Goal: Task Accomplishment & Management: Complete application form

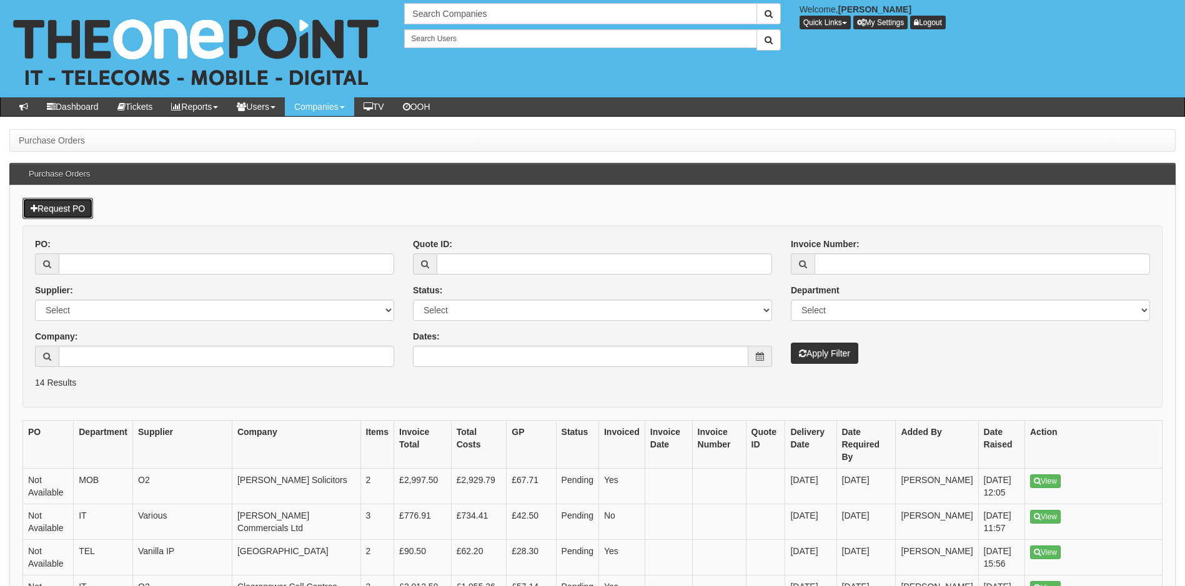
click at [62, 207] on link "Request PO" at bounding box center [57, 208] width 71 height 21
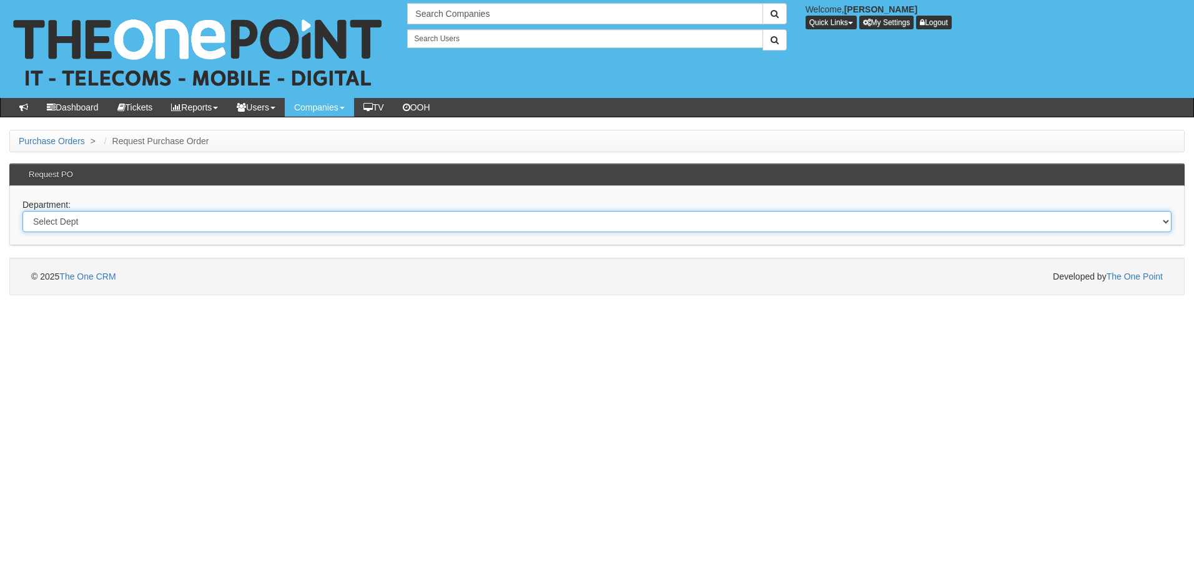
click at [174, 220] on select "Select Dept Digital Internal IT Mobiles Marketing Telecoms" at bounding box center [596, 221] width 1149 height 21
select select "?pipeID=&dept=IT"
click at [22, 211] on select "Select Dept Digital Internal IT Mobiles Marketing Telecoms" at bounding box center [596, 221] width 1149 height 21
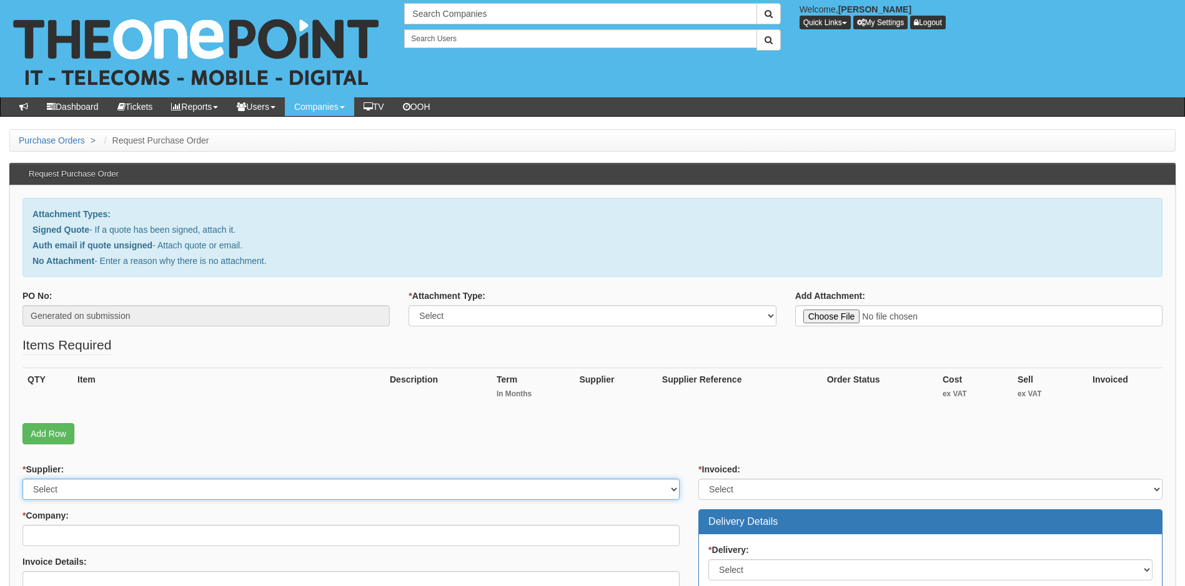
click at [102, 490] on select "Select 123 REG.co.uk 1Password 3 4Gon AA Jones Electric Ltd Abzorb Access Group…" at bounding box center [350, 489] width 657 height 21
select select "247"
click at [102, 490] on select "Select 123 REG.co.uk 1Password 3 4Gon AA Jones Electric Ltd Abzorb Access Group…" at bounding box center [350, 489] width 657 height 21
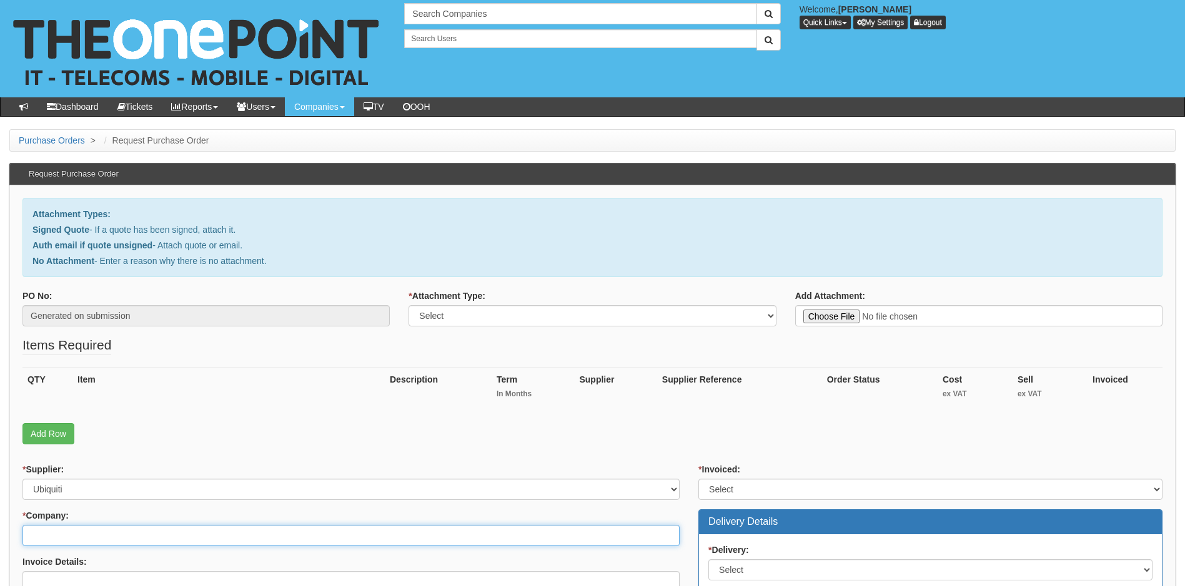
click at [96, 535] on input "* Company:" at bounding box center [350, 535] width 657 height 21
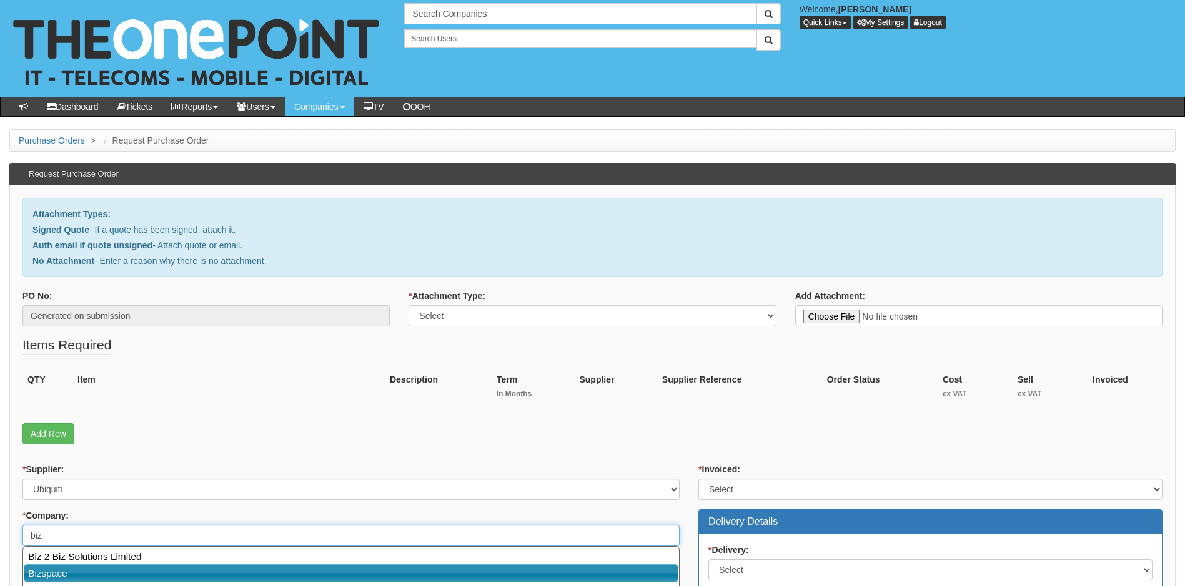
click at [57, 573] on link "Bizspace" at bounding box center [351, 574] width 654 height 18
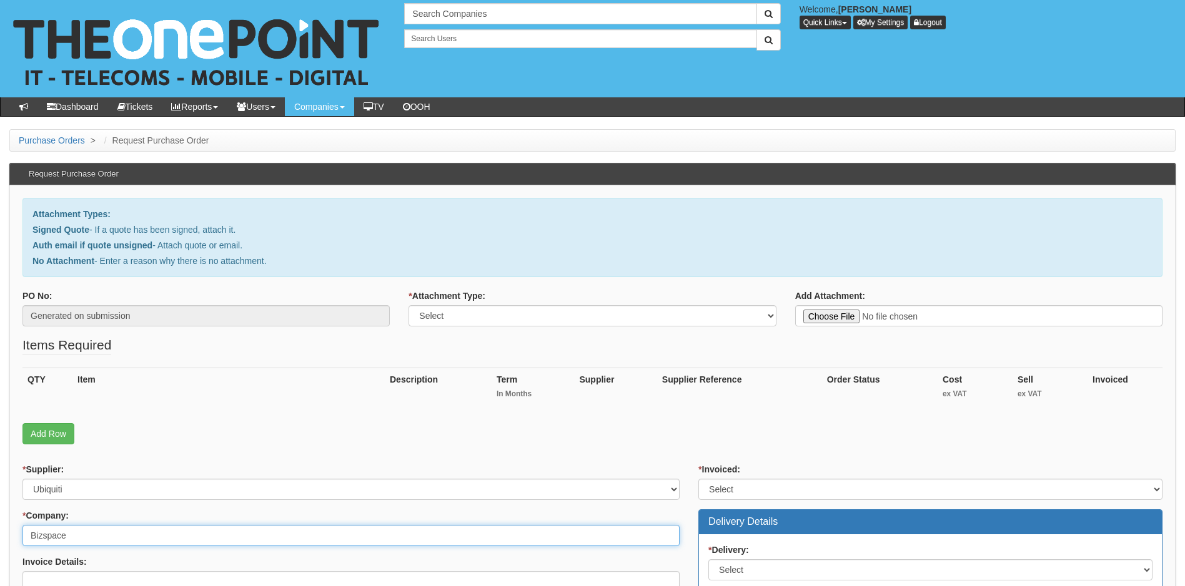
type input "Bizspace"
click at [578, 317] on select "Select Signed Quote Auth email with quote if unsigned No Attachment" at bounding box center [591, 315] width 367 height 21
select select "Signed Quote"
click at [408, 305] on select "Select Signed Quote Auth email with quote if unsigned No Attachment" at bounding box center [591, 315] width 367 height 21
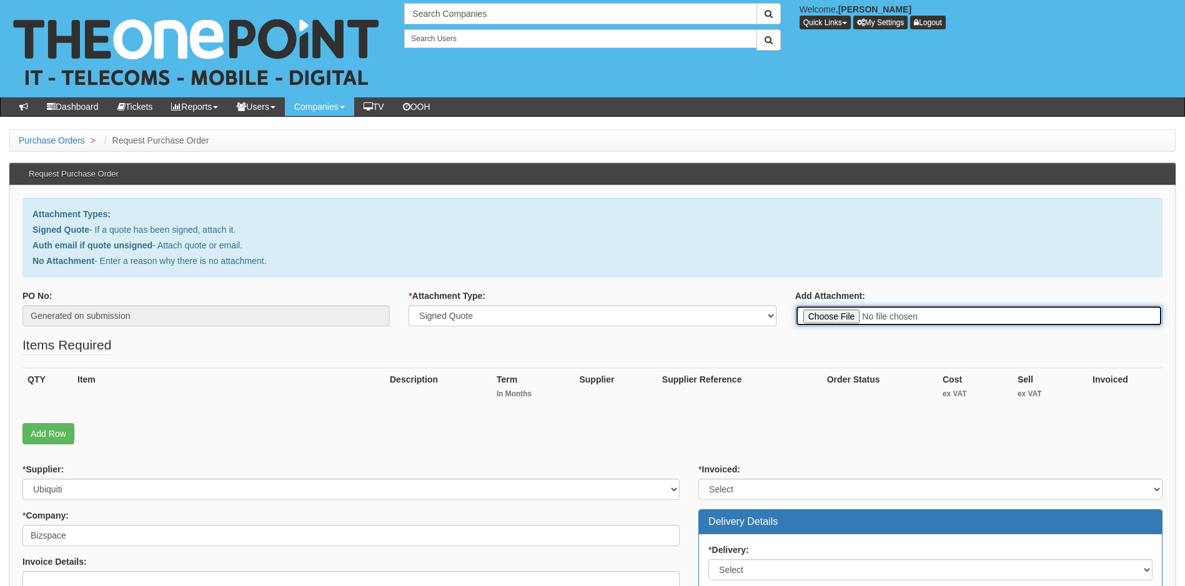
click at [827, 315] on input "Add Attachment:" at bounding box center [978, 315] width 367 height 21
type input "C:\fakepath\Biz Space - New U7 Pro AP.pdf"
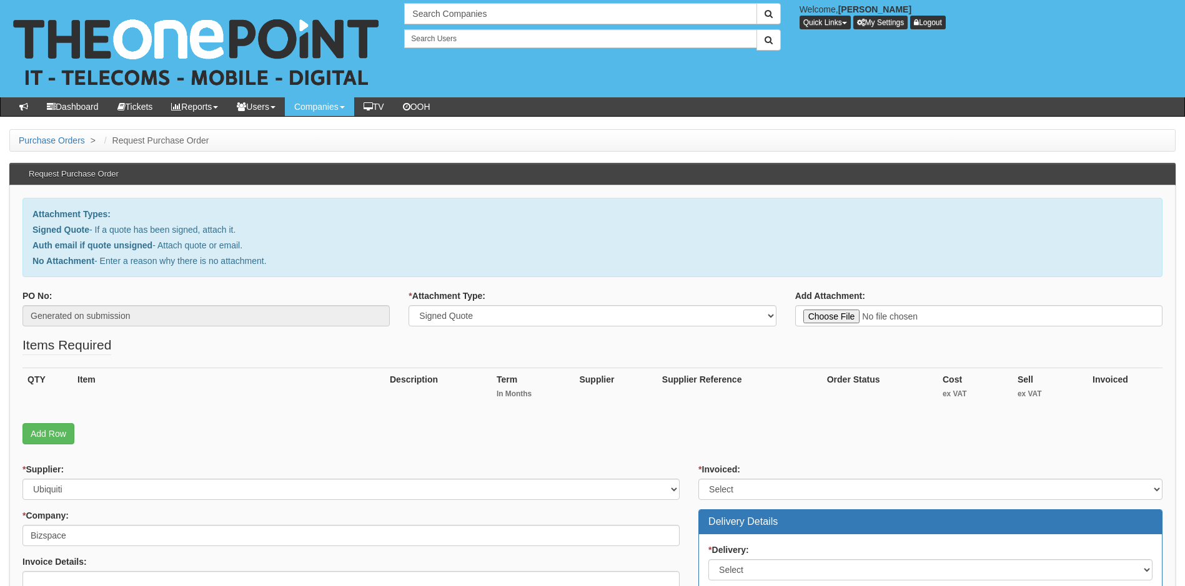
click at [585, 422] on div "QTY Item Description Term In Months Supplier Supplier Reference Order Status Co…" at bounding box center [592, 396] width 1140 height 56
click at [758, 485] on select "Select Yes No N/A STB (part of order)" at bounding box center [930, 489] width 464 height 21
select select "1"
click at [698, 479] on select "Select Yes No N/A STB (part of order)" at bounding box center [930, 489] width 464 height 21
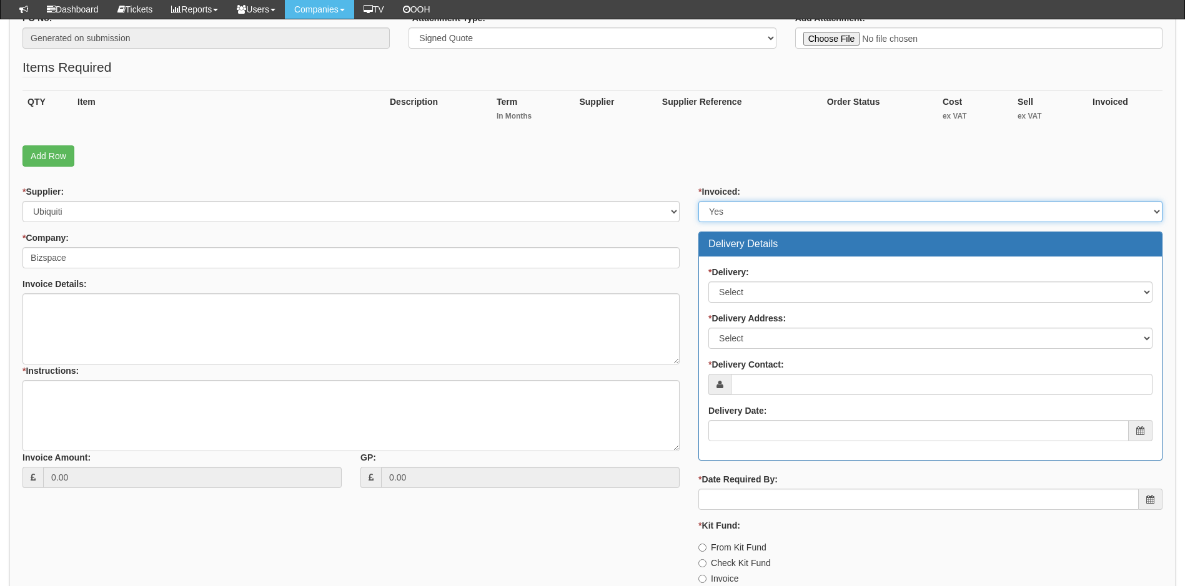
scroll to position [250, 0]
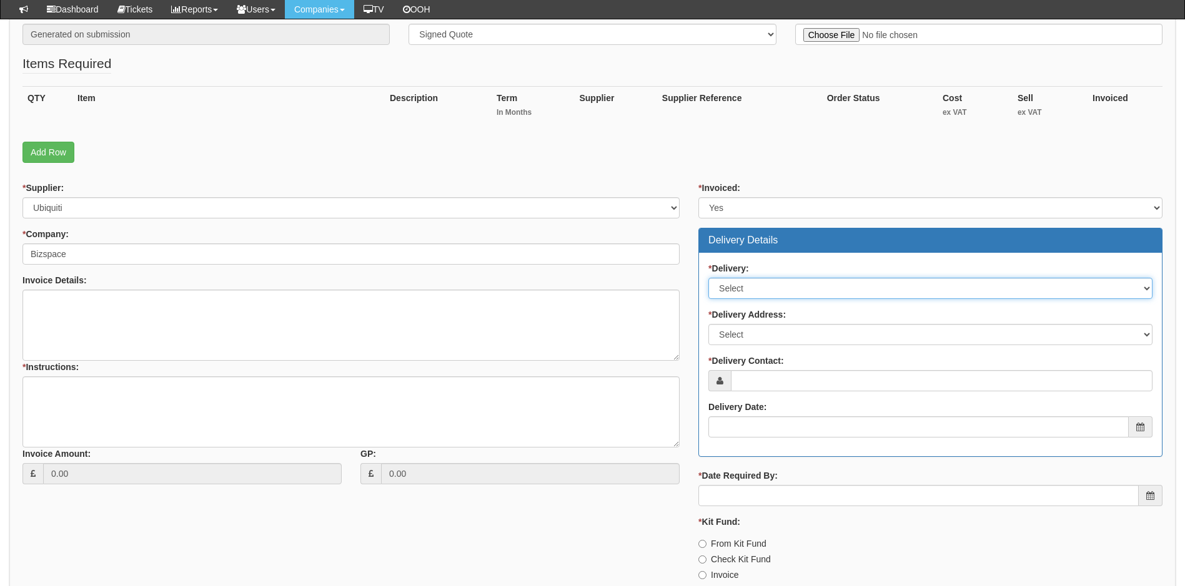
click at [804, 291] on select "Select No Not Applicable Yes" at bounding box center [930, 288] width 444 height 21
select select "1"
click at [708, 278] on select "Select No Not Applicable Yes" at bounding box center [930, 288] width 444 height 21
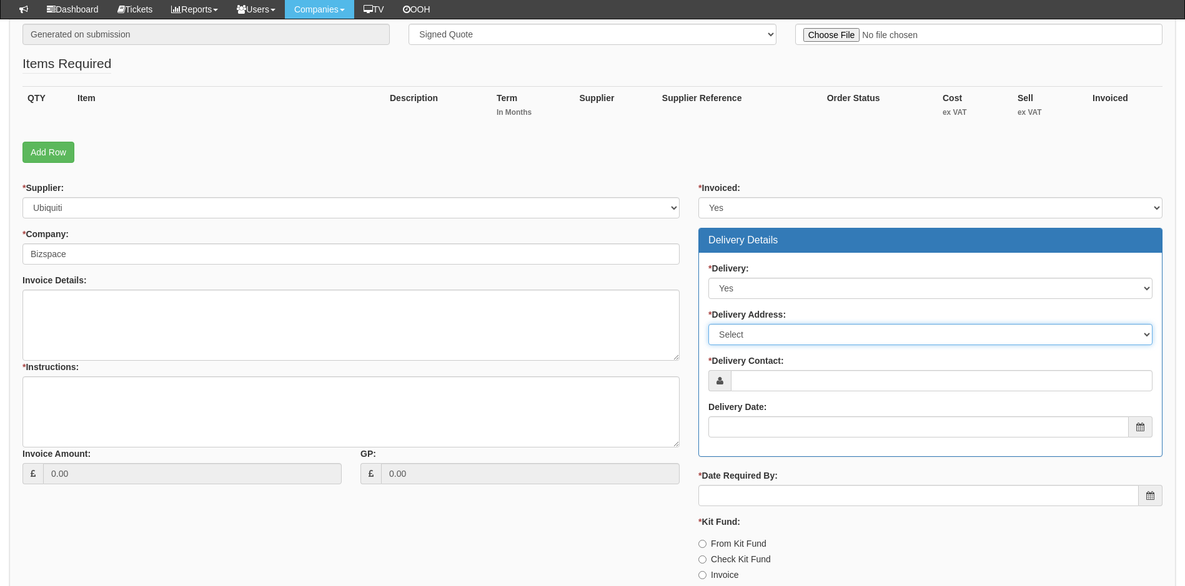
click at [782, 335] on select "Select Not Applicable Main Address - HU8 8HL Other" at bounding box center [930, 334] width 444 height 21
select select "other"
click at [708, 324] on select "Select Not Applicable Main Address - HU8 8HL Other" at bounding box center [930, 334] width 444 height 21
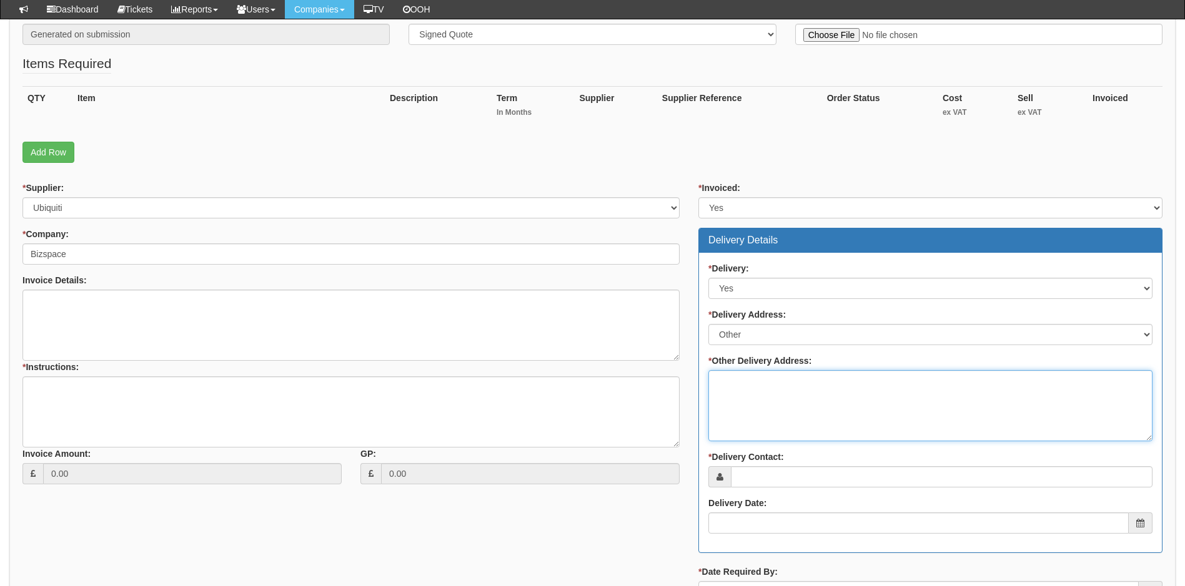
click at [767, 387] on textarea "* Other Delivery Address:" at bounding box center [930, 405] width 444 height 71
paste textarea "The Bridgewater Complex, 36 Canal Street , Liverpool , L20 8AH"
type textarea "T"
paste textarea "The Bridgewater Complex, 36 Canal Street , Liverpool , L20 8AH"
click at [736, 378] on textarea "The Bridgewater Complex, 36 Canal Street , Liverpool , L20 8AH" at bounding box center [930, 405] width 444 height 71
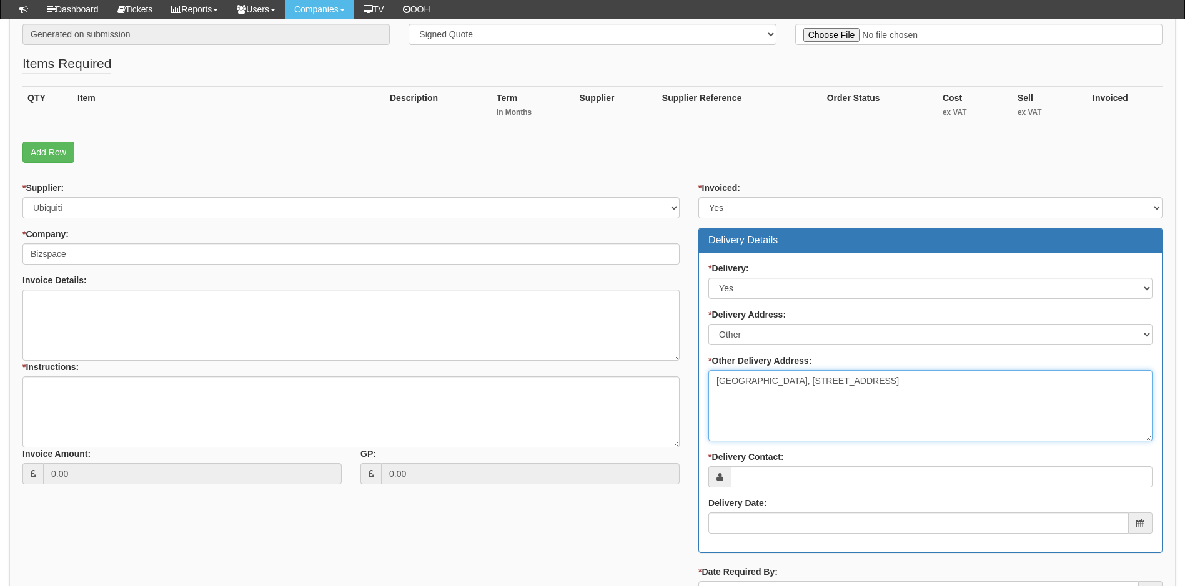
click at [823, 382] on textarea "The Bridgewater Complex, 36 Canal Street , Liverpool , L20 8AH" at bounding box center [930, 405] width 444 height 71
click at [793, 398] on textarea "The Bridgewater Complex, 36 Canal Street , Liverpool , L20 8AH" at bounding box center [930, 405] width 444 height 71
click at [794, 397] on textarea "The Bridgewater Complex, 36 Canal Street, Liverpool , L20 8AH" at bounding box center [930, 405] width 444 height 71
click at [757, 411] on textarea "The Bridgewater Complex, 36 Canal Street, Liverpool , L20 8AH" at bounding box center [930, 405] width 444 height 71
type textarea "[GEOGRAPHIC_DATA], [STREET_ADDRESS]"
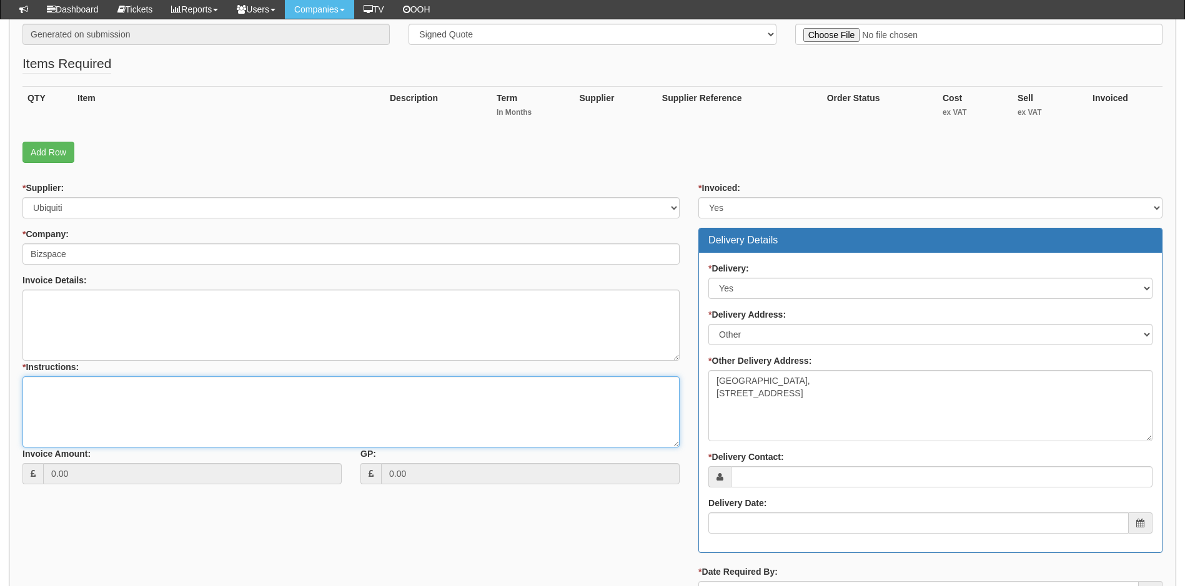
click at [81, 394] on textarea "* Instructions:" at bounding box center [350, 412] width 657 height 71
click at [49, 390] on textarea "Link3ed to ticket 428114" at bounding box center [350, 412] width 657 height 71
click at [142, 388] on textarea "Linked to ticket 428114" at bounding box center [350, 412] width 657 height 71
click at [87, 398] on textarea "Linked to ticket 428114 Post FAO SAMantha Robinson" at bounding box center [350, 412] width 657 height 71
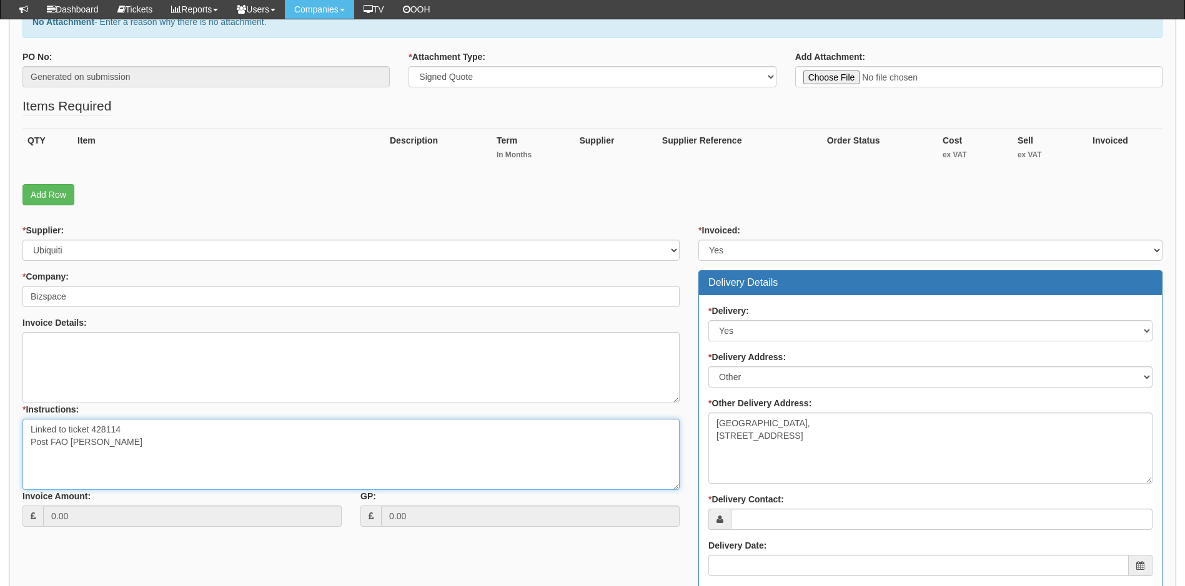
scroll to position [187, 0]
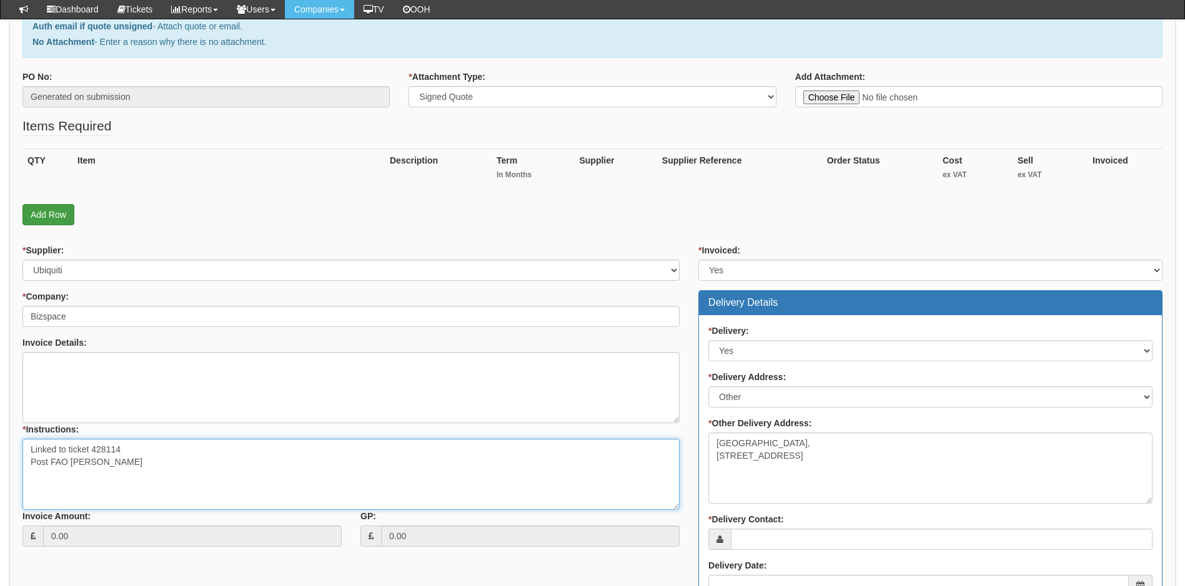
type textarea "Linked to ticket 428114 Post FAO Samantha Robinson"
click at [46, 214] on link "Add Row" at bounding box center [48, 214] width 52 height 21
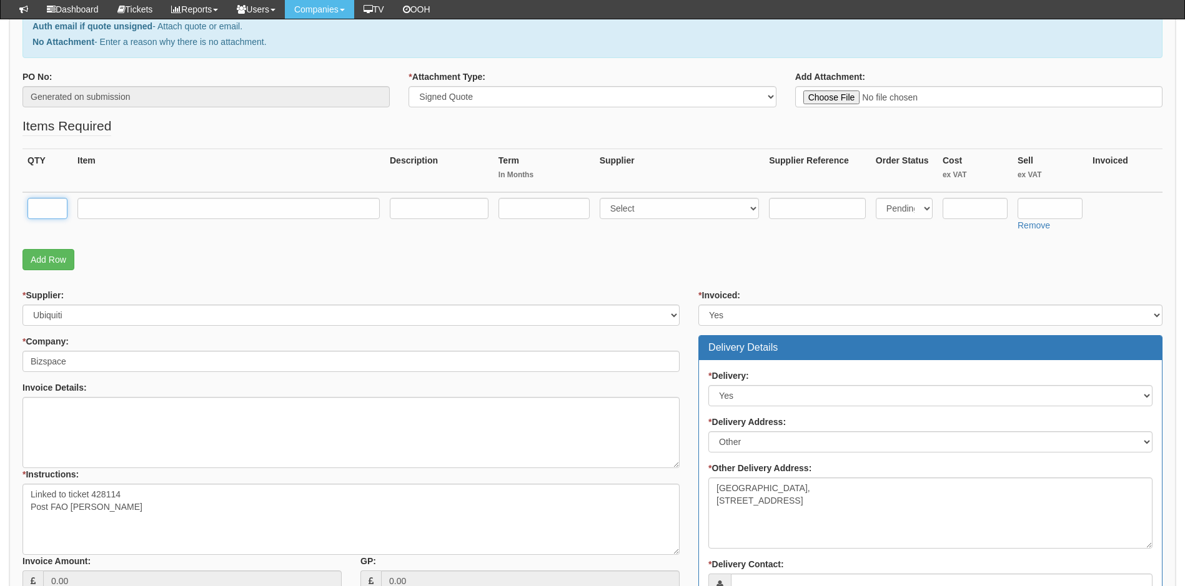
click at [45, 212] on input "text" at bounding box center [47, 208] width 40 height 21
type input "u"
type input "1"
type input "Ubiquiti U7 Pro"
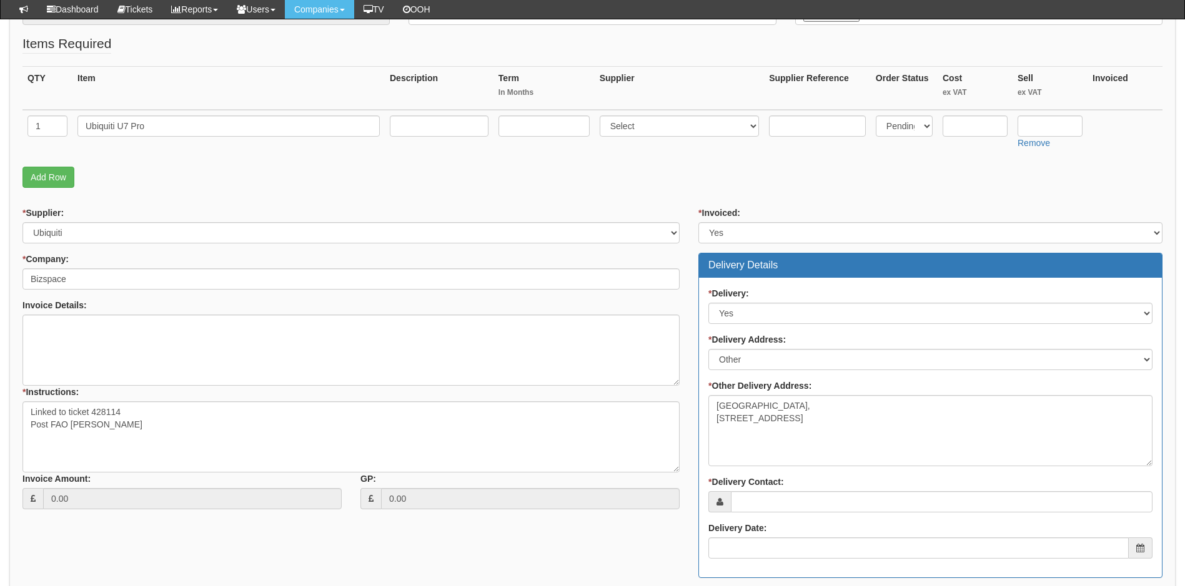
scroll to position [312, 0]
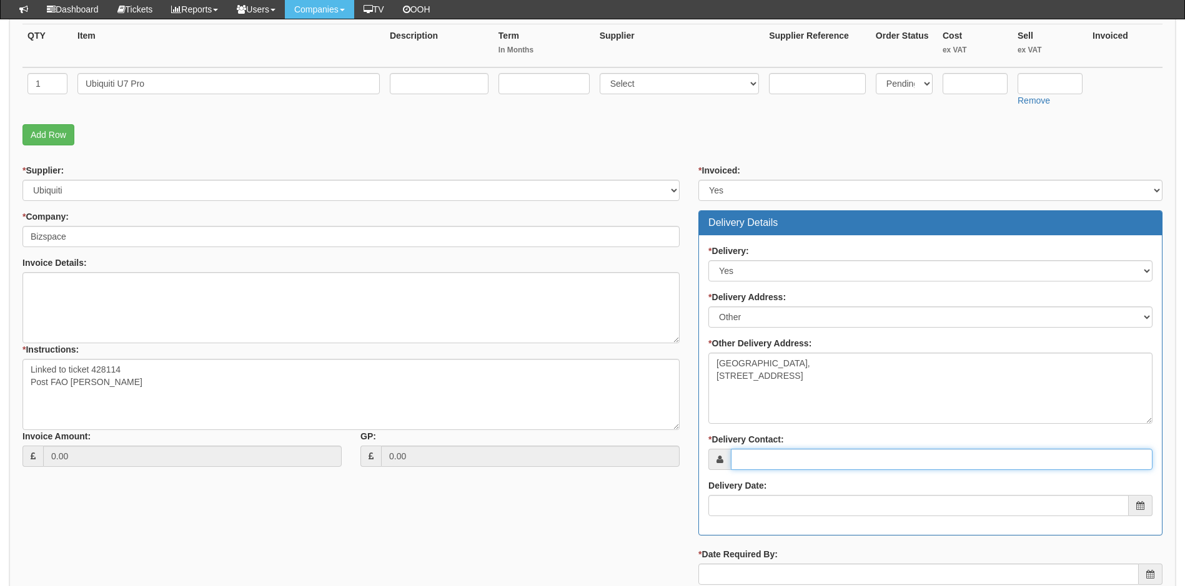
click at [786, 458] on input "* Delivery Contact:" at bounding box center [942, 459] width 422 height 21
paste input "samantha.robinson@bizspace.co.uk"
type input "samantha.robinson@bizspace.co.uk"
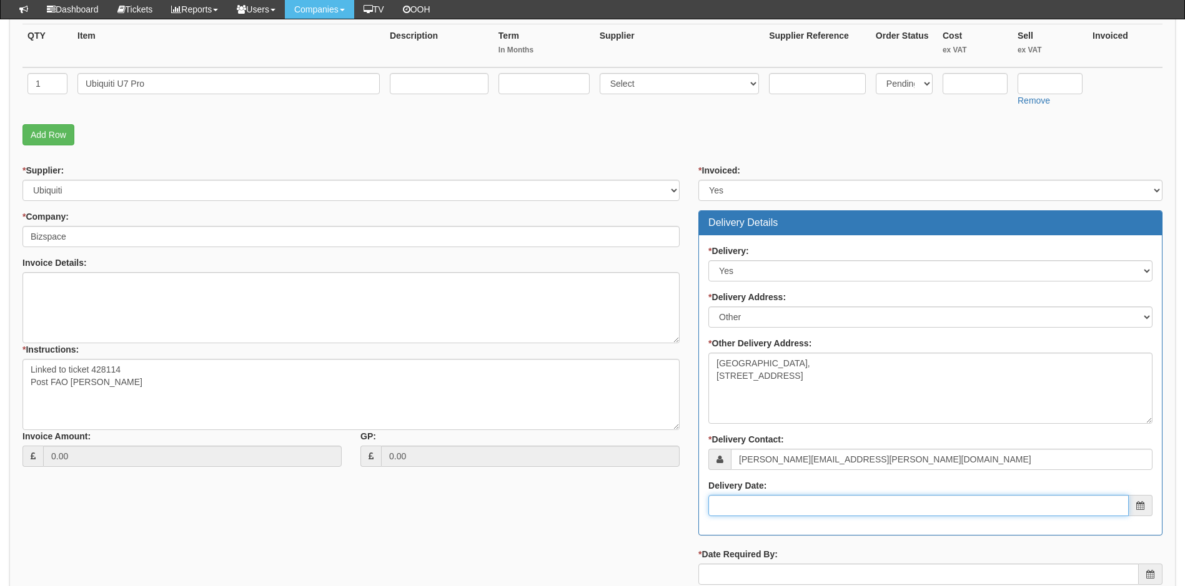
click at [769, 505] on input "Delivery Date:" at bounding box center [918, 505] width 420 height 21
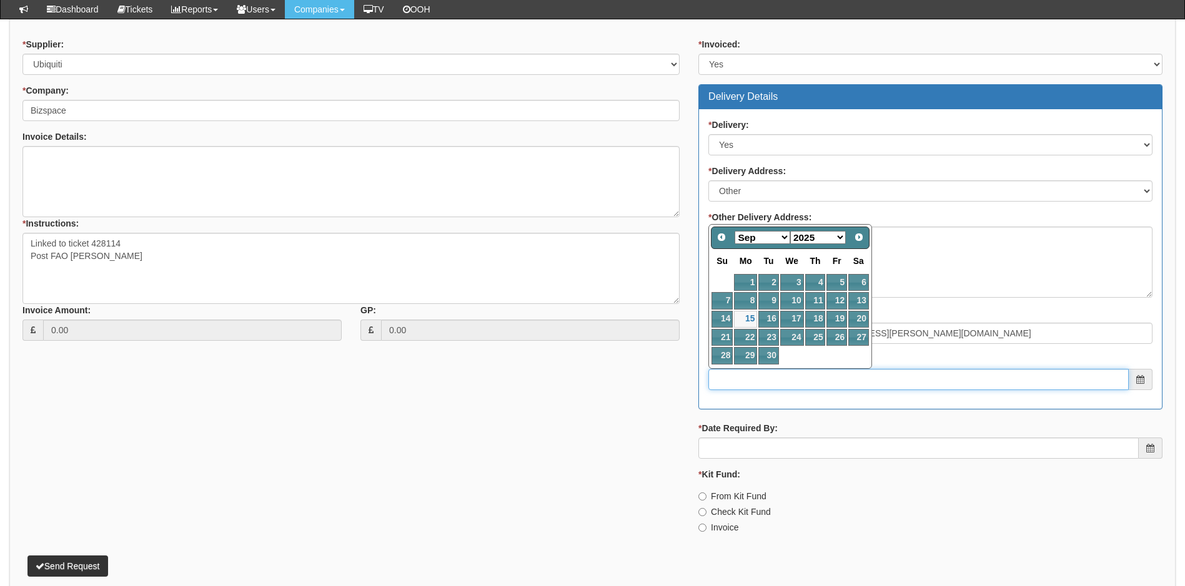
scroll to position [498, 0]
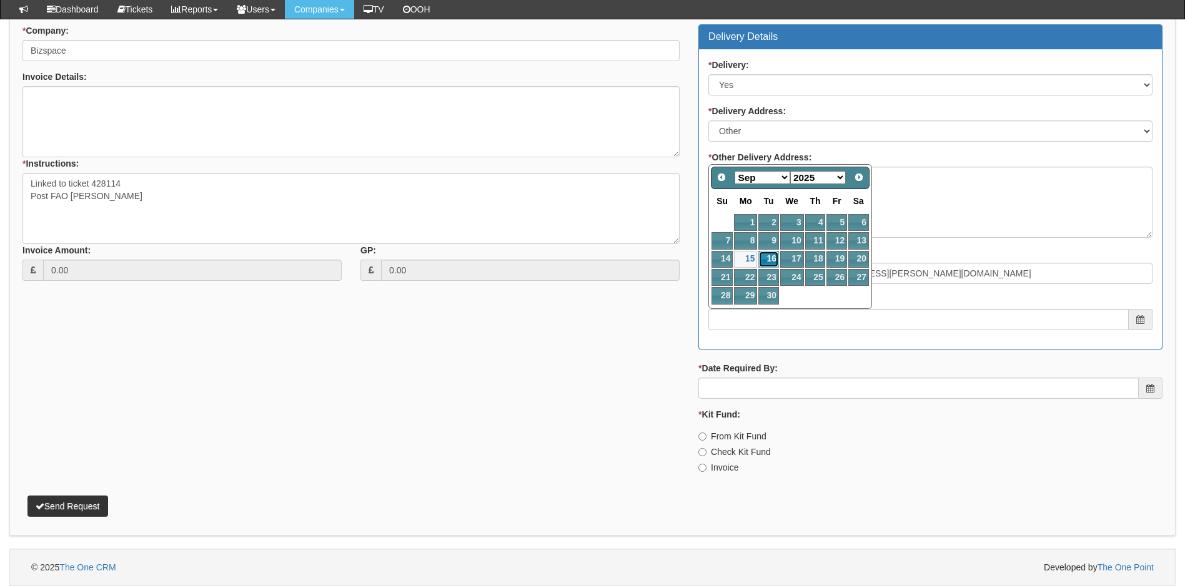
click at [765, 255] on link "16" at bounding box center [768, 259] width 20 height 17
type input "2025-09-16"
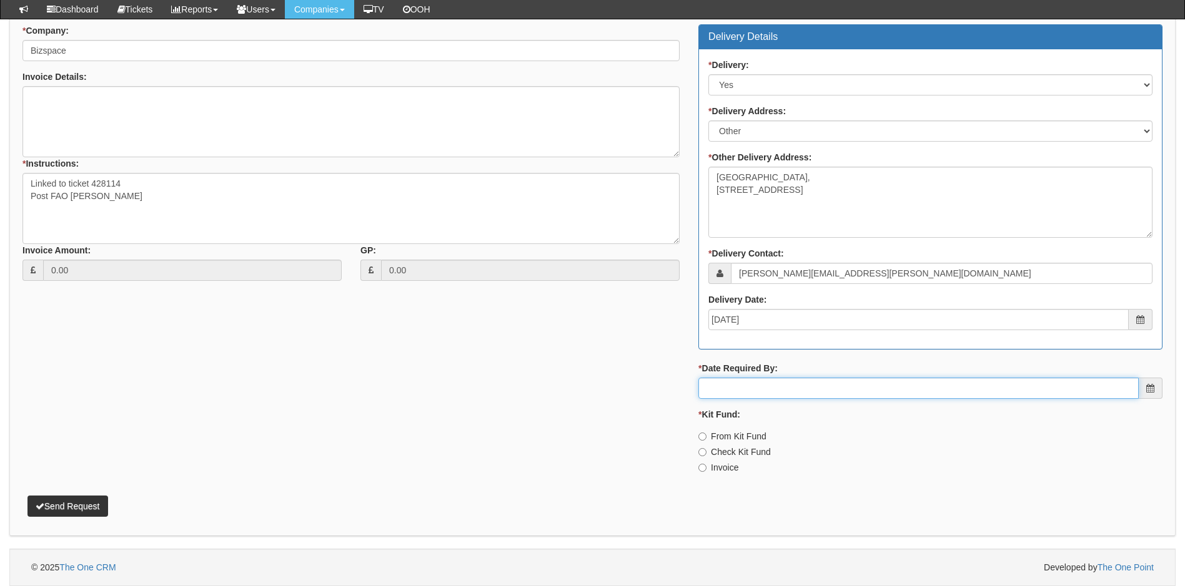
click at [767, 390] on input "* Date Required By:" at bounding box center [918, 388] width 440 height 21
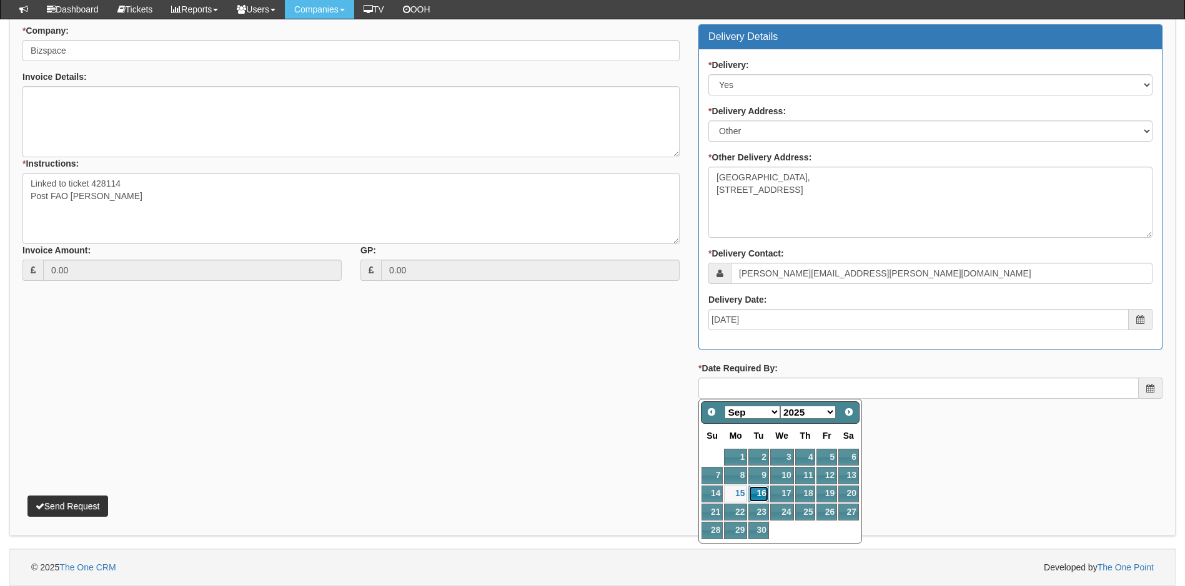
click at [763, 490] on link "16" at bounding box center [758, 494] width 20 height 17
type input "2025-09-16"
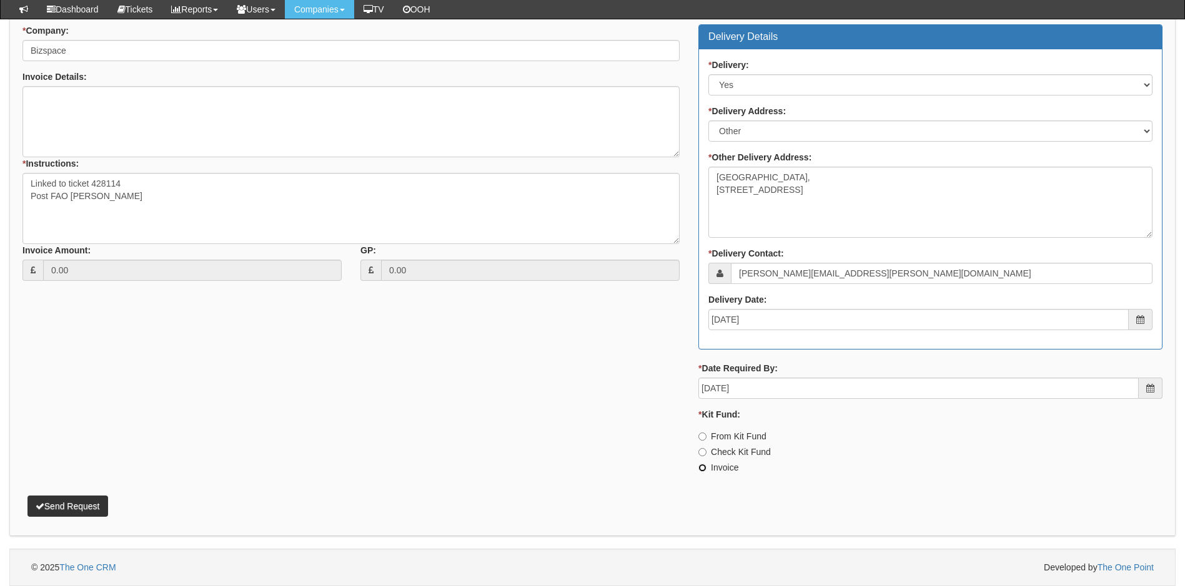
click at [703, 469] on input "Invoice" at bounding box center [702, 468] width 8 height 8
radio input "true"
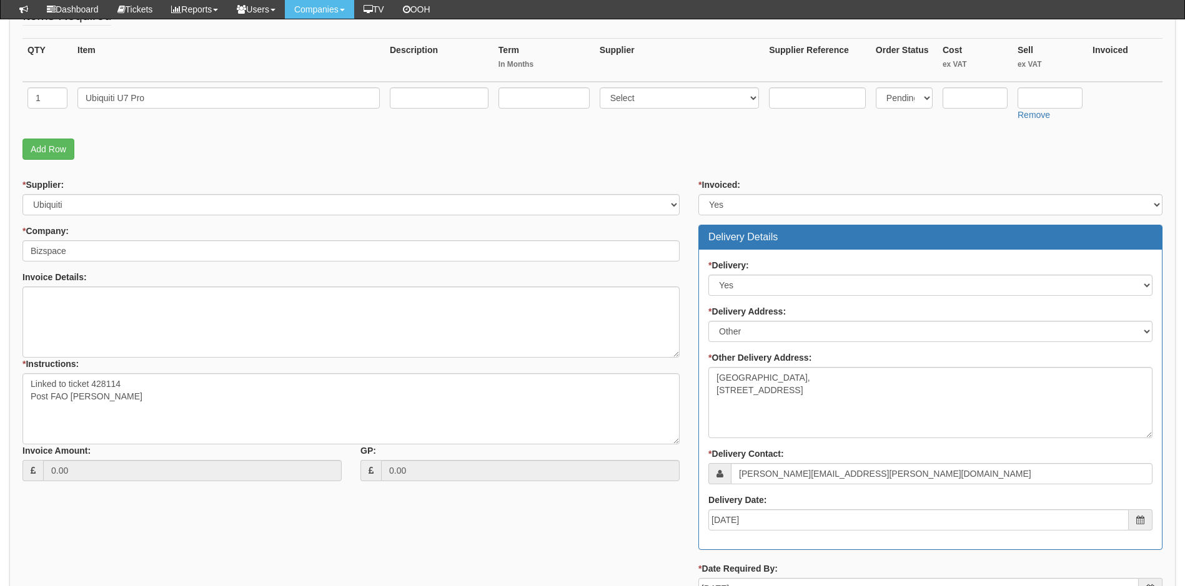
scroll to position [124, 0]
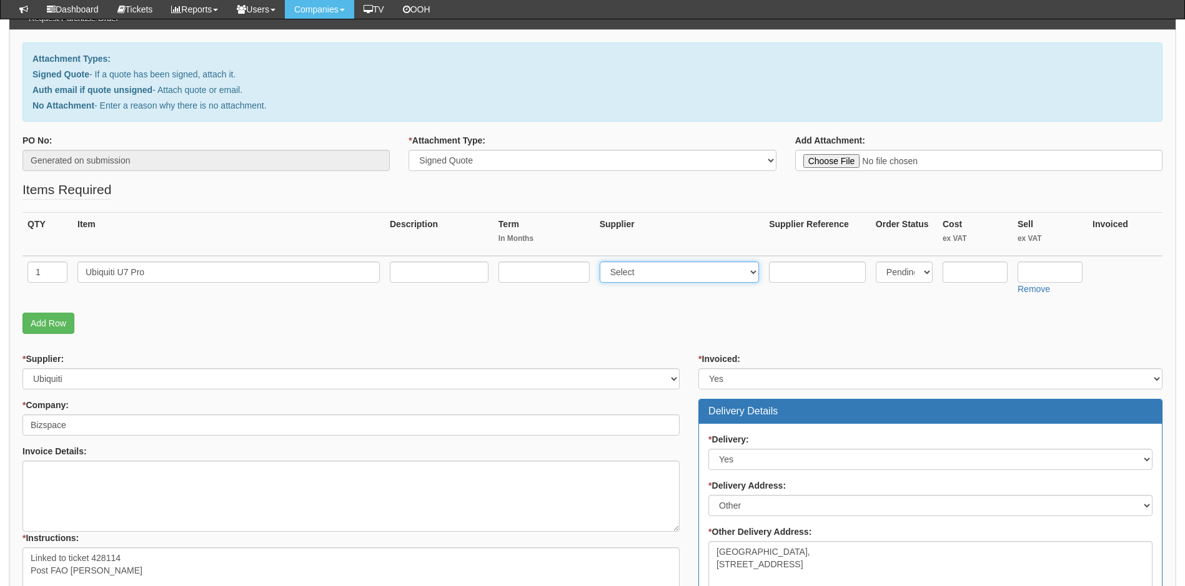
click at [669, 277] on select "Select 123 REG.co.uk 1Password 3 4Gon AA Jones Electric Ltd Abzorb Access Group…" at bounding box center [680, 272] width 160 height 21
select select "247"
click at [602, 262] on select "Select 123 REG.co.uk 1Password 3 4Gon AA Jones Electric Ltd Abzorb Access Group…" at bounding box center [680, 272] width 160 height 21
drag, startPoint x: 985, startPoint y: 270, endPoint x: 990, endPoint y: 264, distance: 7.5
click at [990, 267] on input "text" at bounding box center [974, 272] width 65 height 21
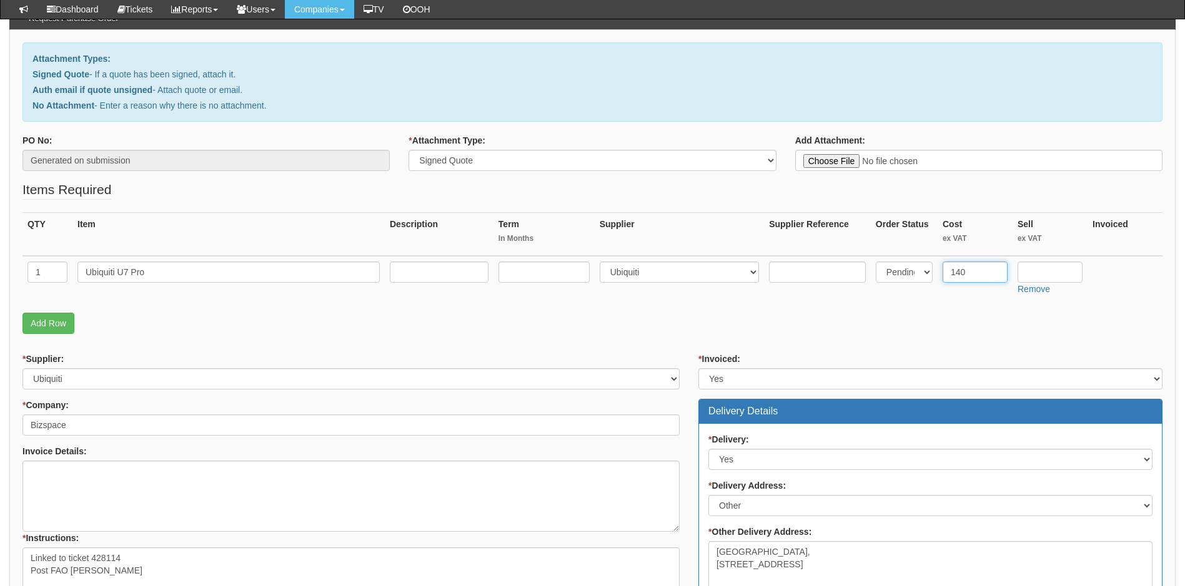
type input "140"
type input "172.88"
click at [52, 323] on link "Add Row" at bounding box center [48, 323] width 52 height 21
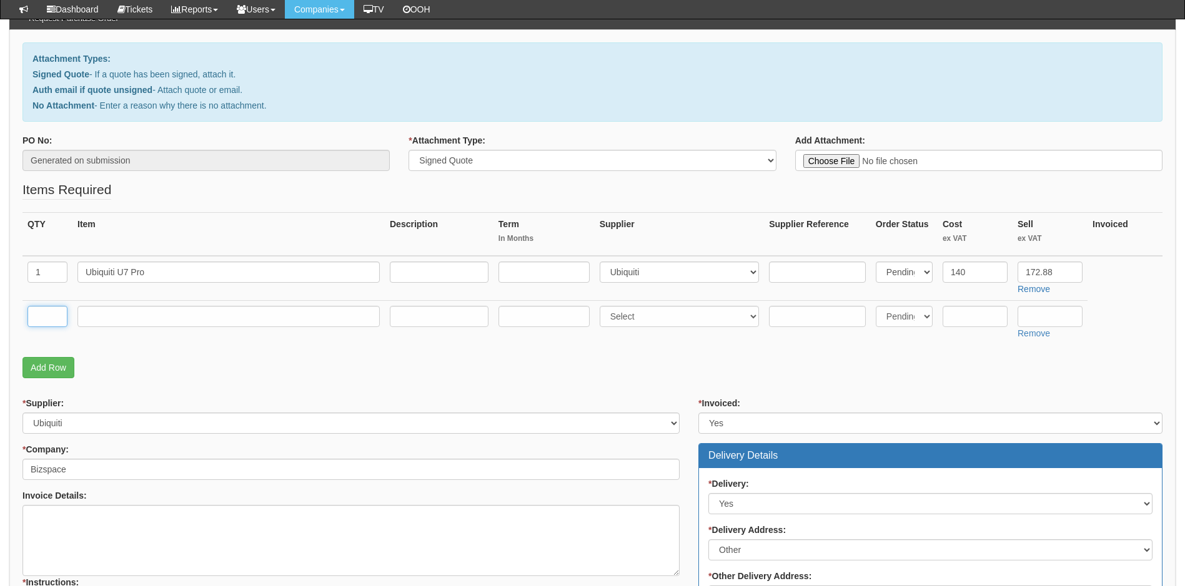
click at [50, 324] on input "text" at bounding box center [47, 316] width 40 height 21
type input "1"
type input "Delivery"
select select "81"
type input "6.50"
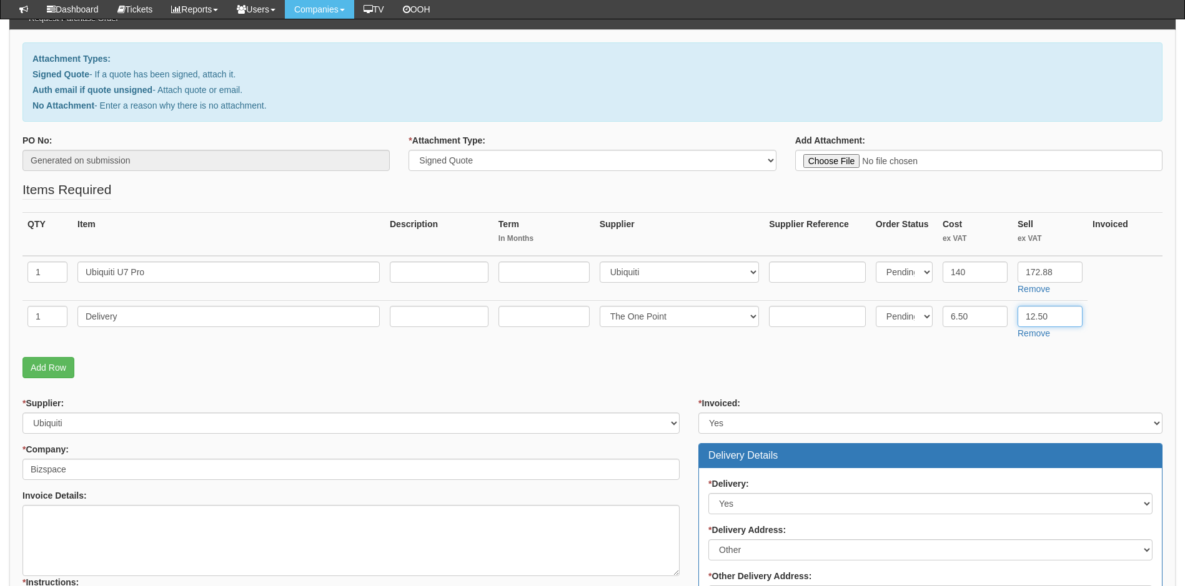
type input "12.50"
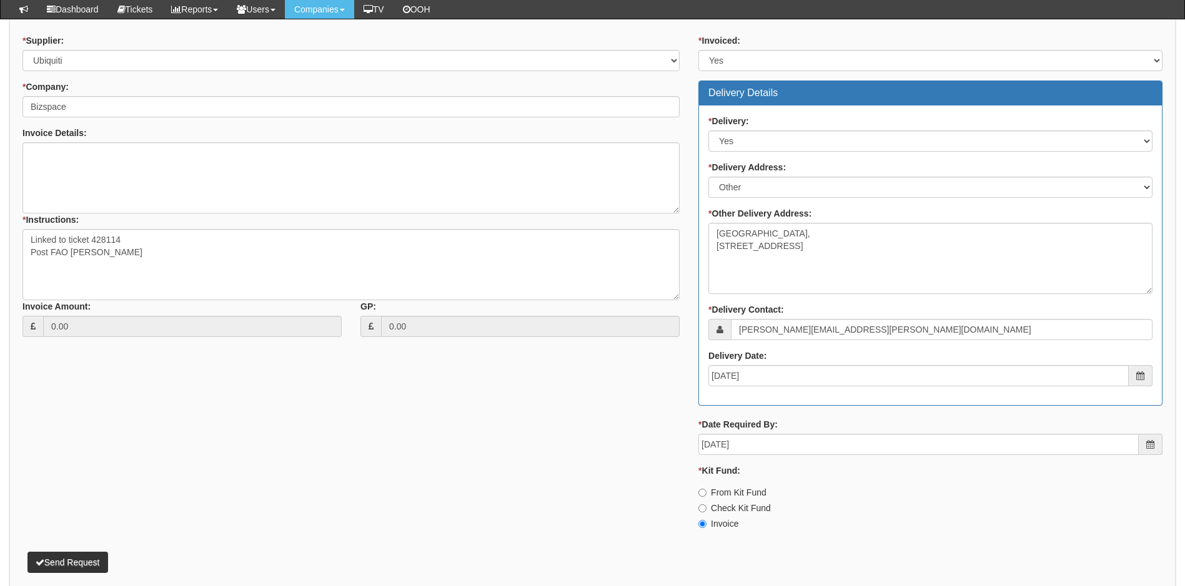
scroll to position [543, 0]
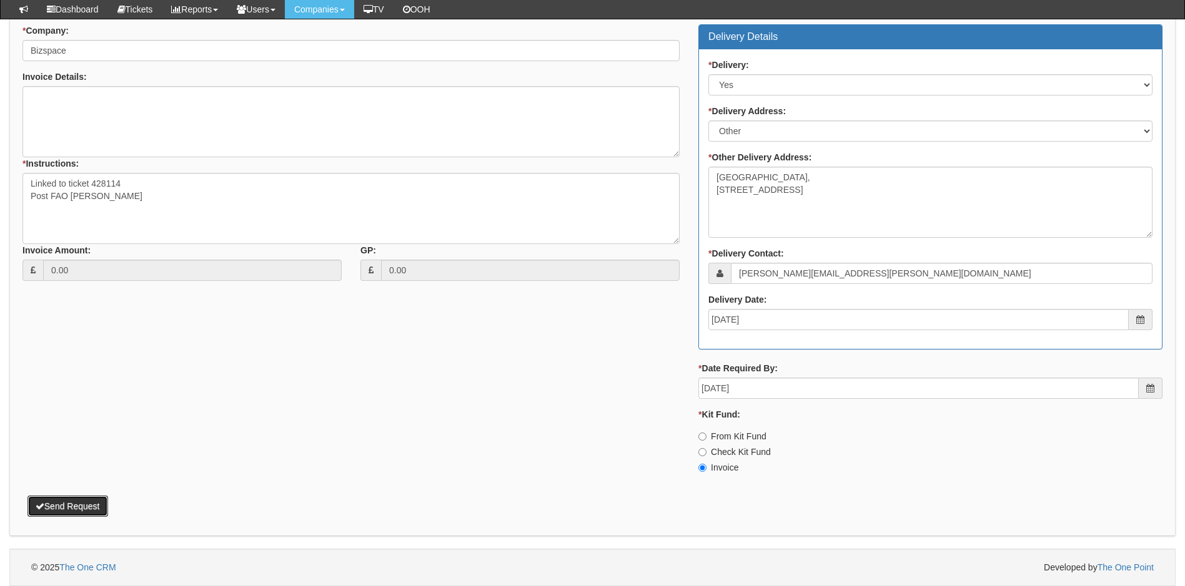
click at [83, 509] on button "Send Request" at bounding box center [67, 506] width 81 height 21
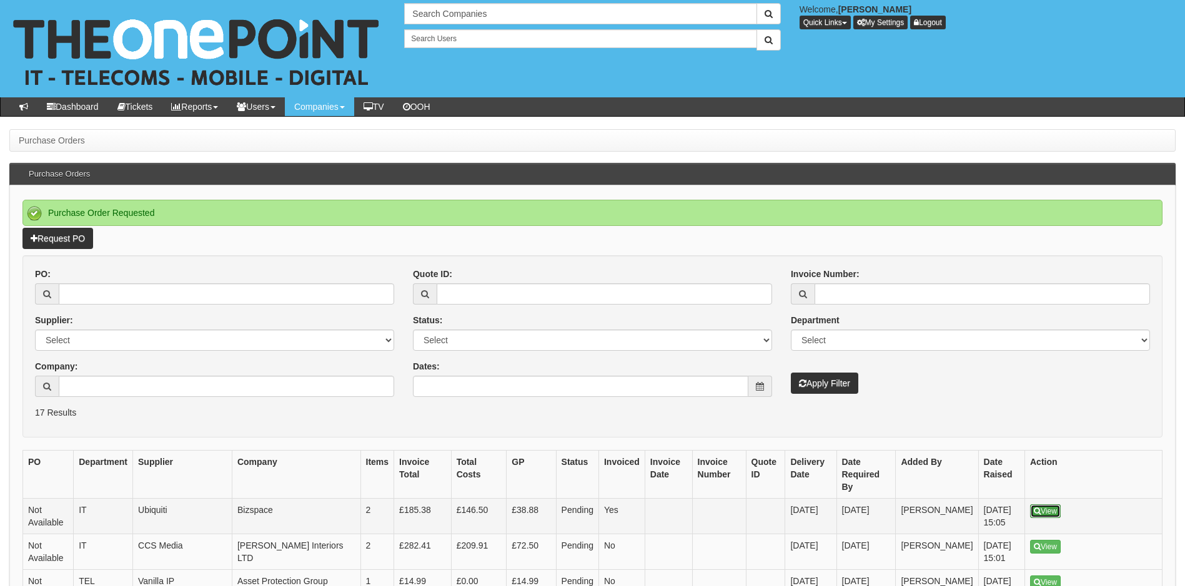
click at [1047, 505] on link "View" at bounding box center [1045, 512] width 31 height 14
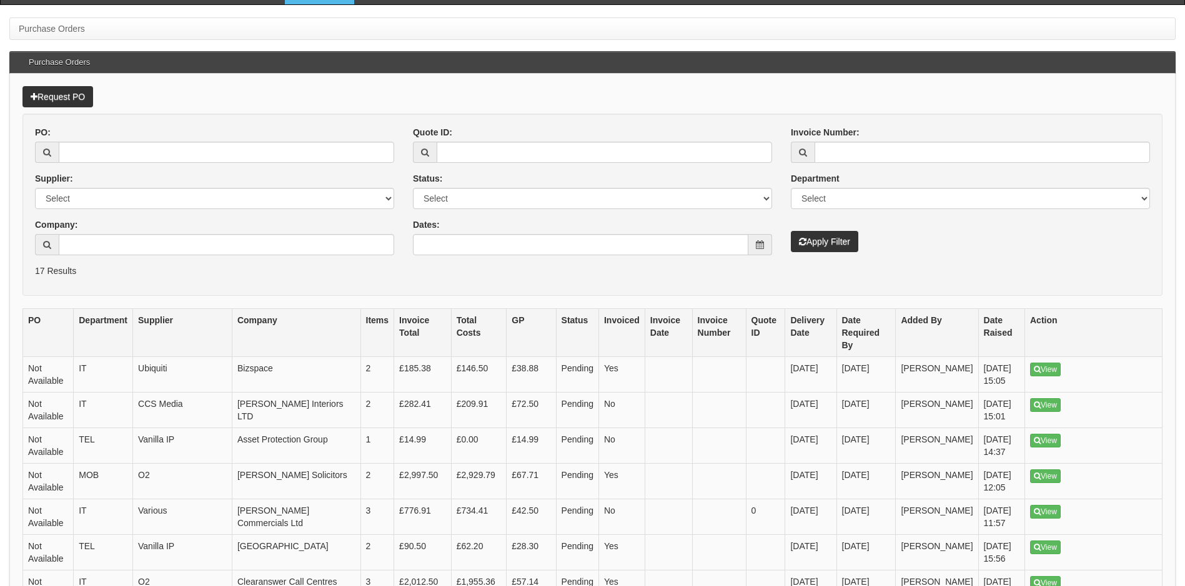
scroll to position [125, 0]
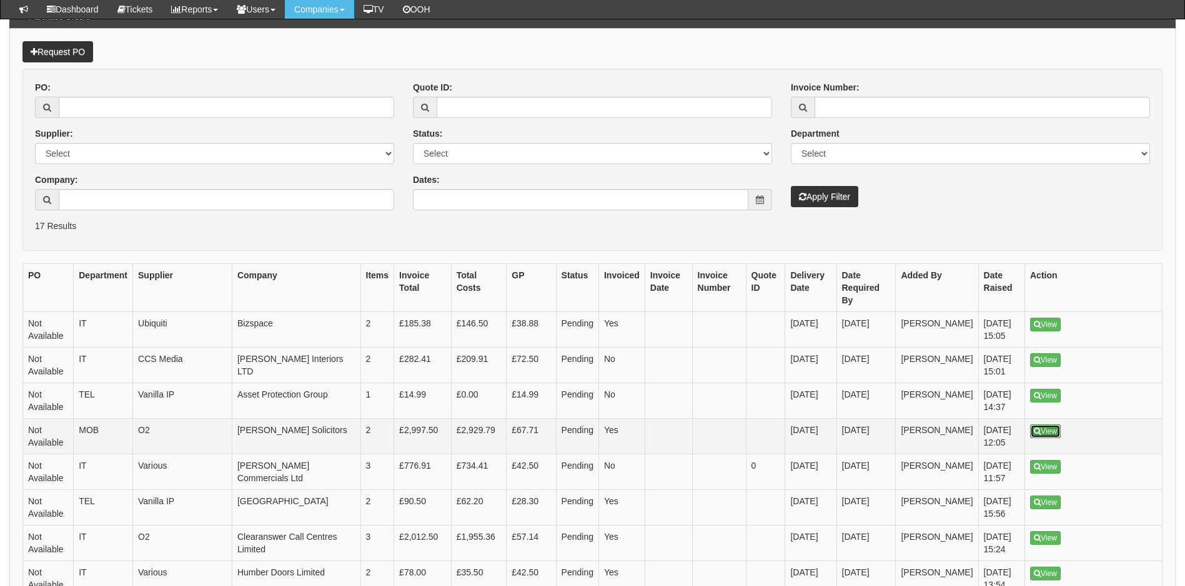
click at [1040, 425] on link "View" at bounding box center [1045, 432] width 31 height 14
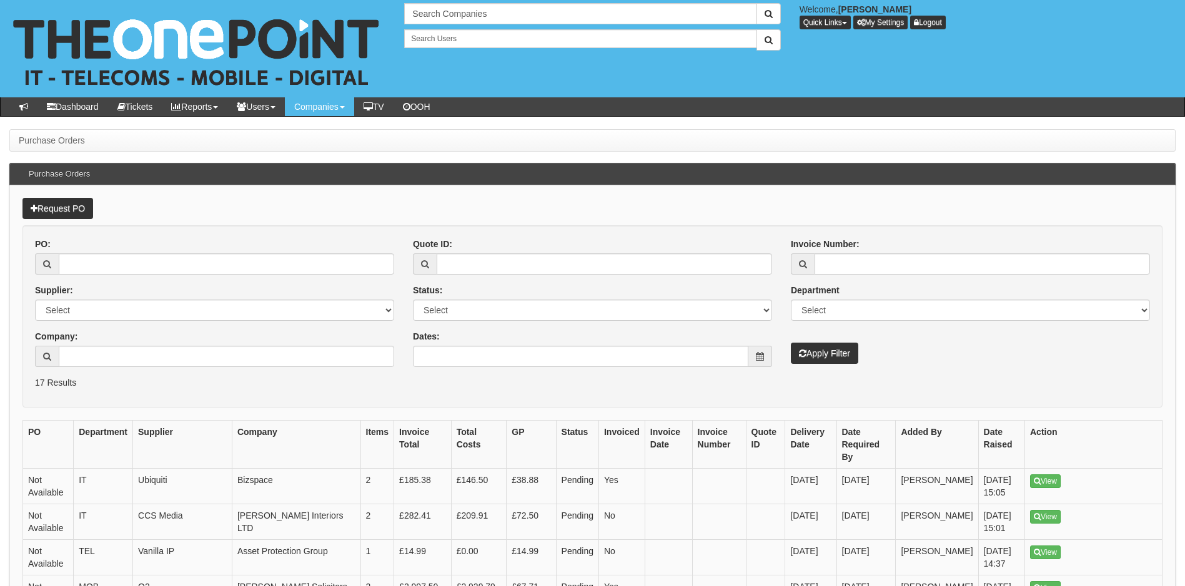
scroll to position [157, 0]
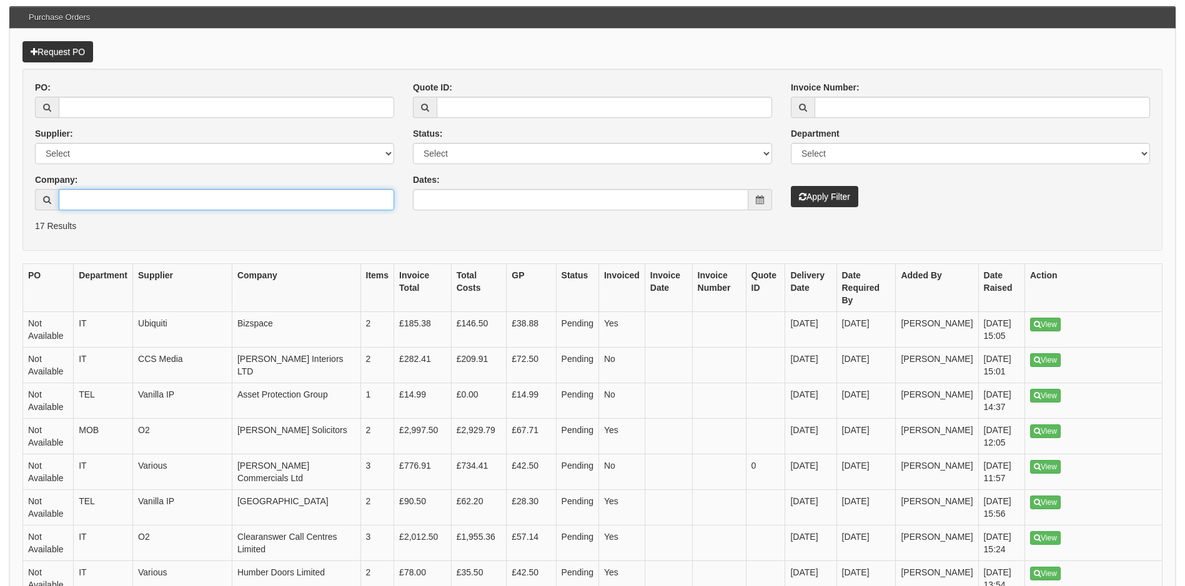
click at [128, 195] on input "Company:" at bounding box center [226, 199] width 335 height 21
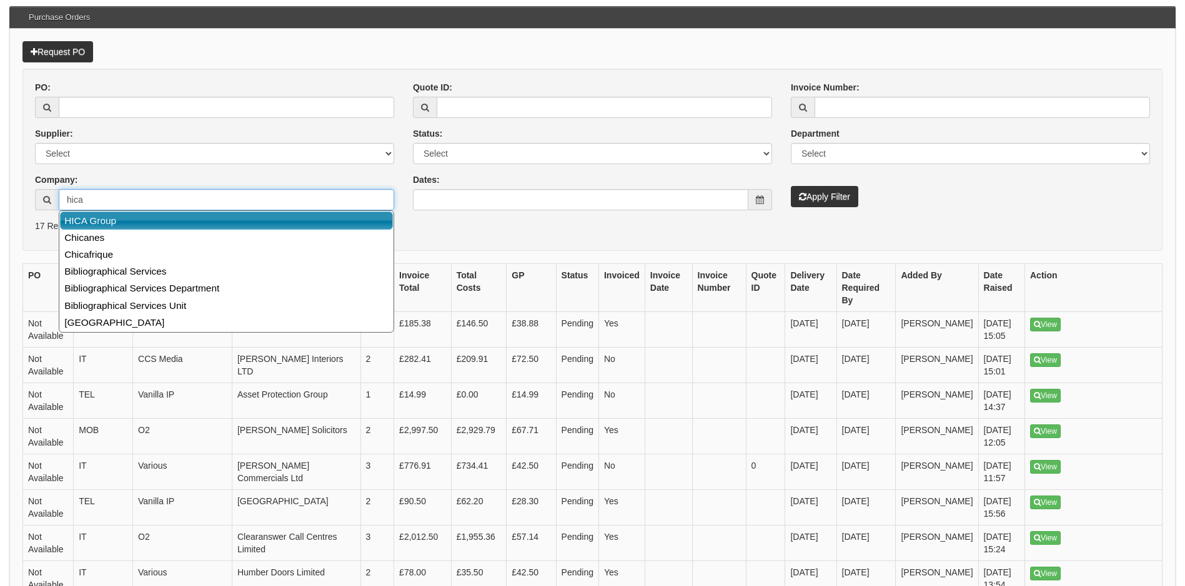
click at [132, 219] on link "HICA Group" at bounding box center [226, 221] width 333 height 18
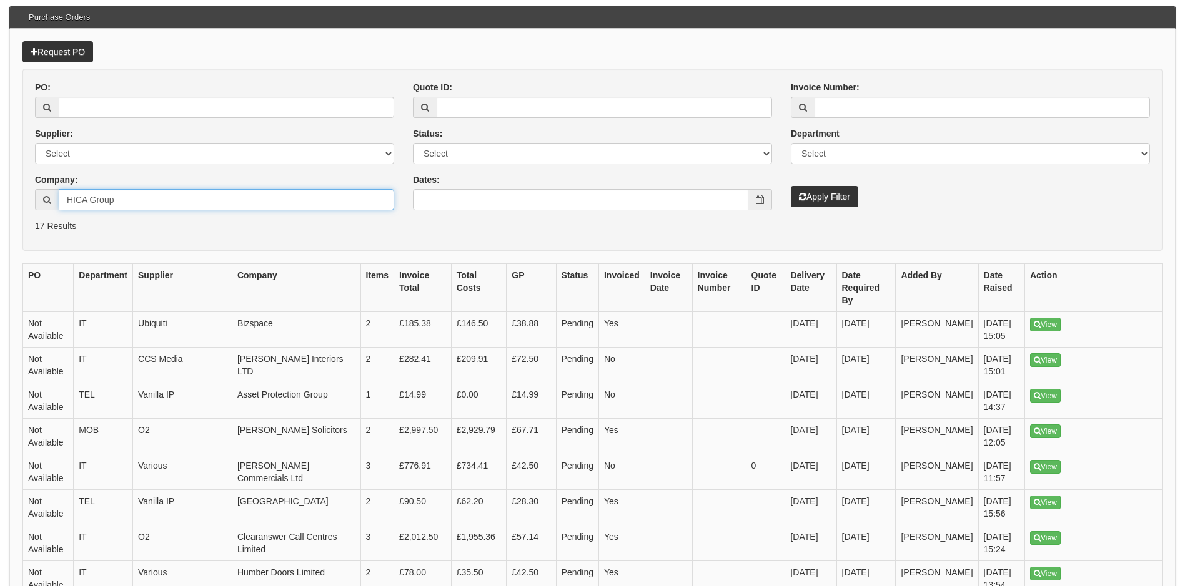
type input "HICA Group"
click at [826, 199] on button "Apply Filter" at bounding box center [824, 196] width 67 height 21
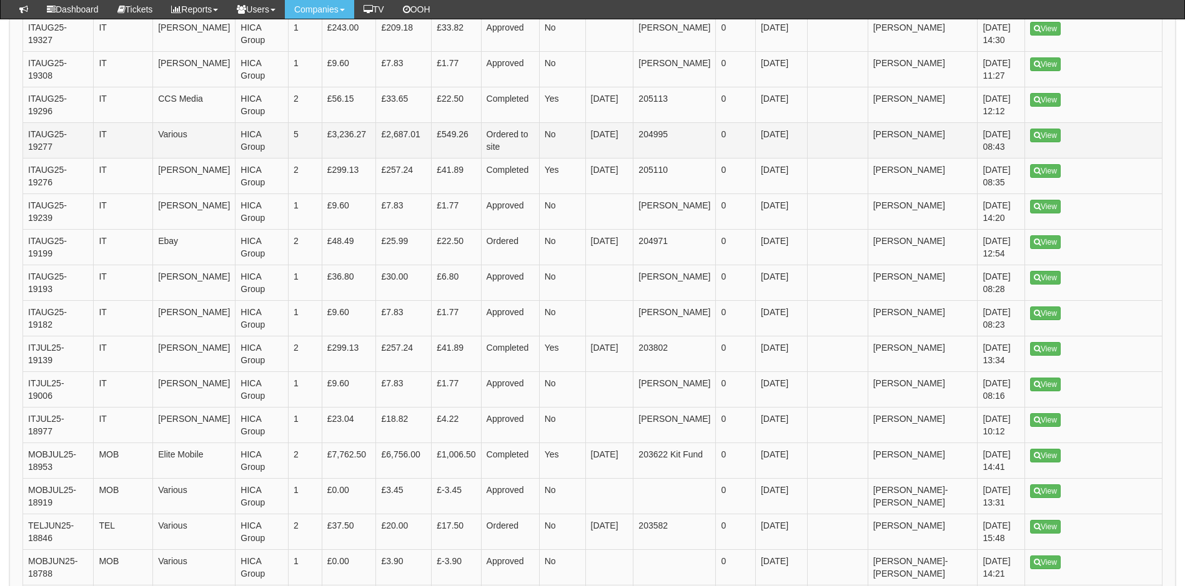
scroll to position [500, 0]
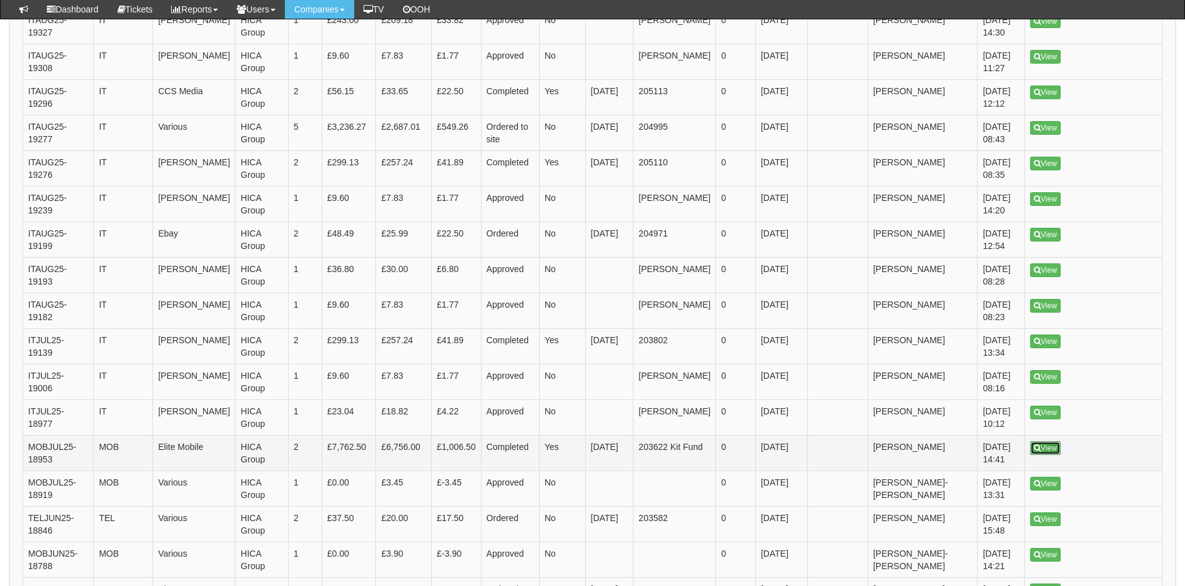
click at [1049, 442] on link "View" at bounding box center [1045, 449] width 31 height 14
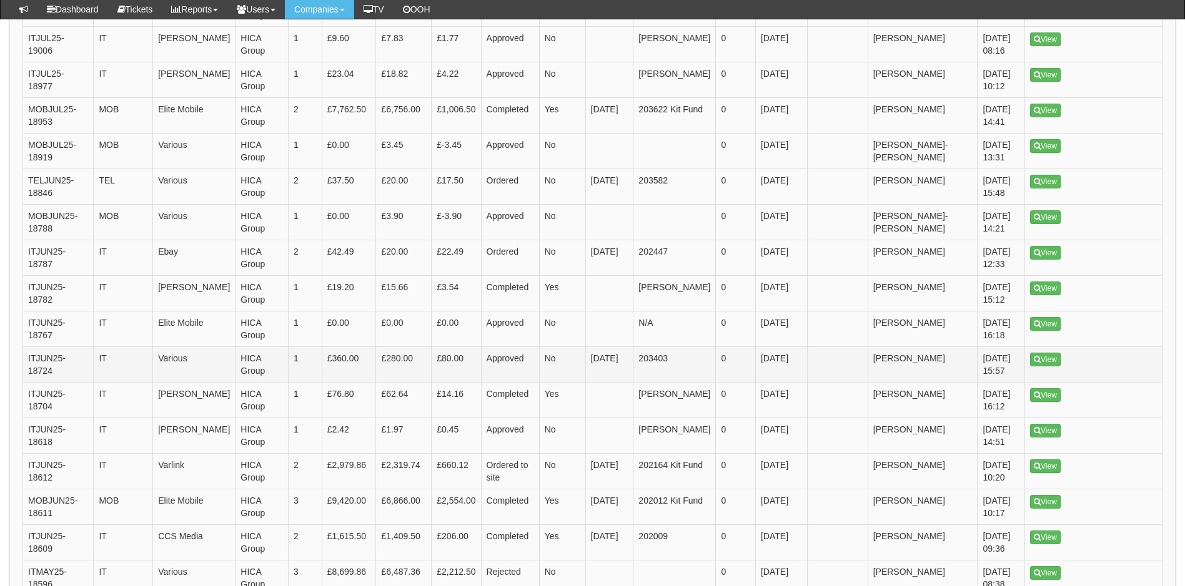
scroll to position [900, 0]
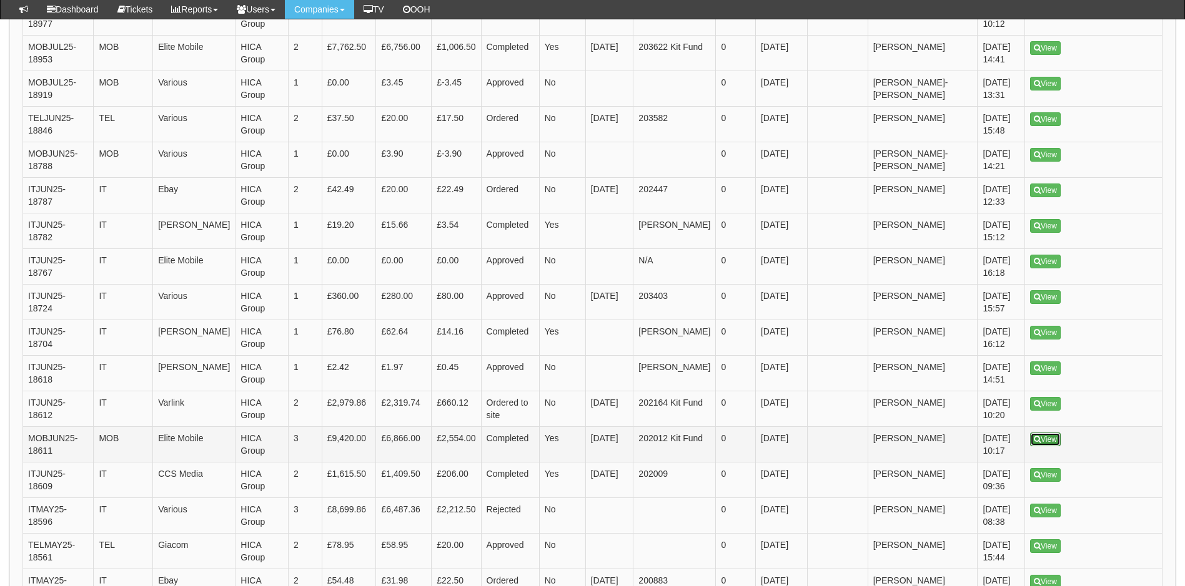
click at [1056, 433] on link "View" at bounding box center [1045, 440] width 31 height 14
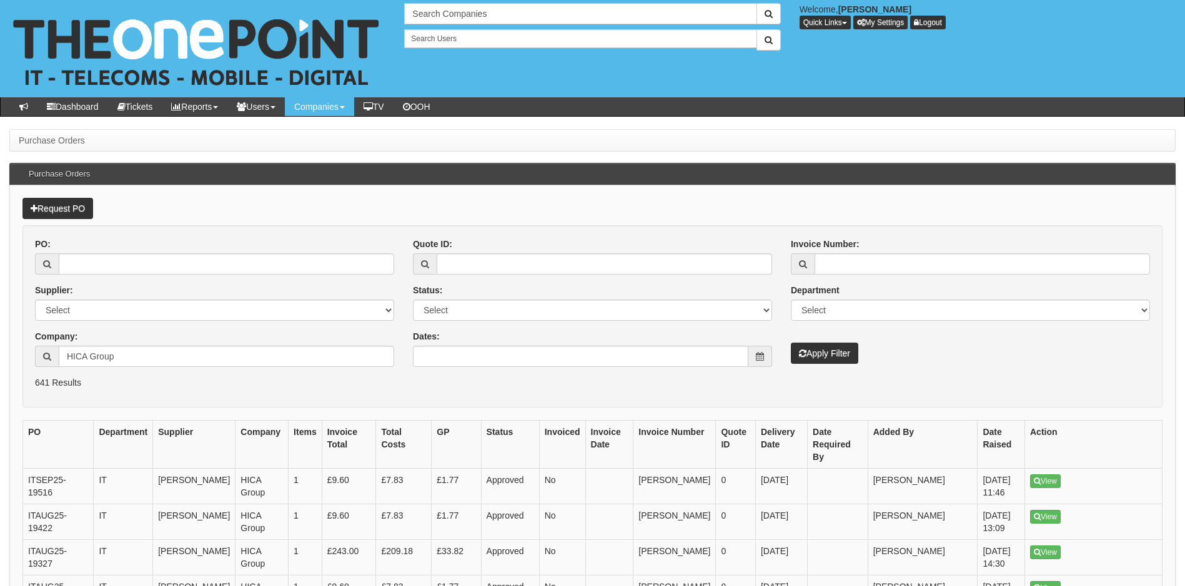
scroll to position [925, 0]
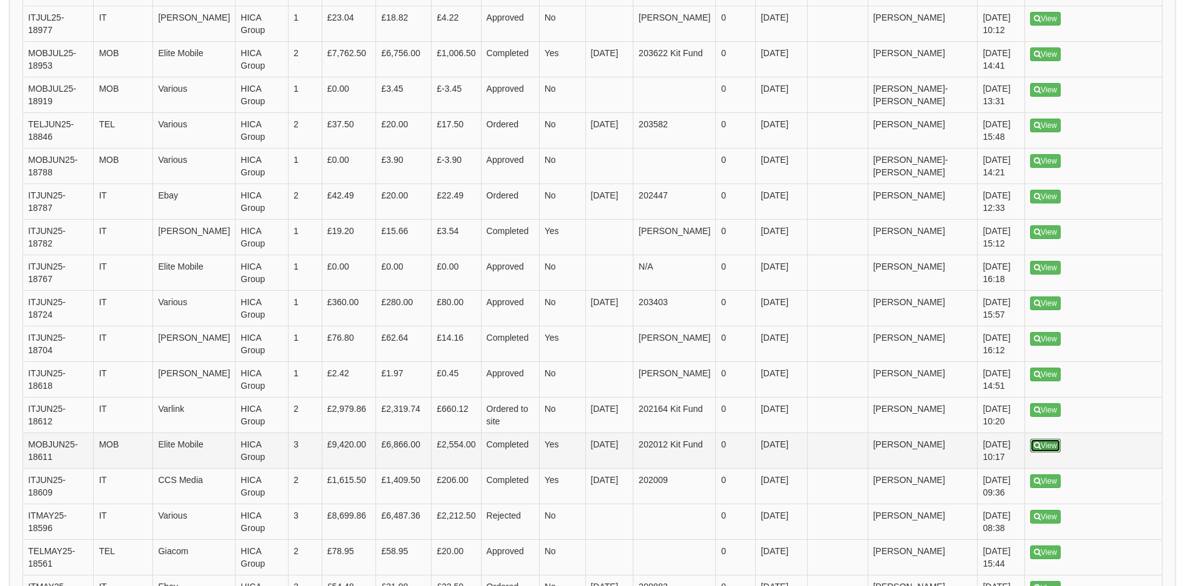
click at [1049, 439] on link "View" at bounding box center [1045, 446] width 31 height 14
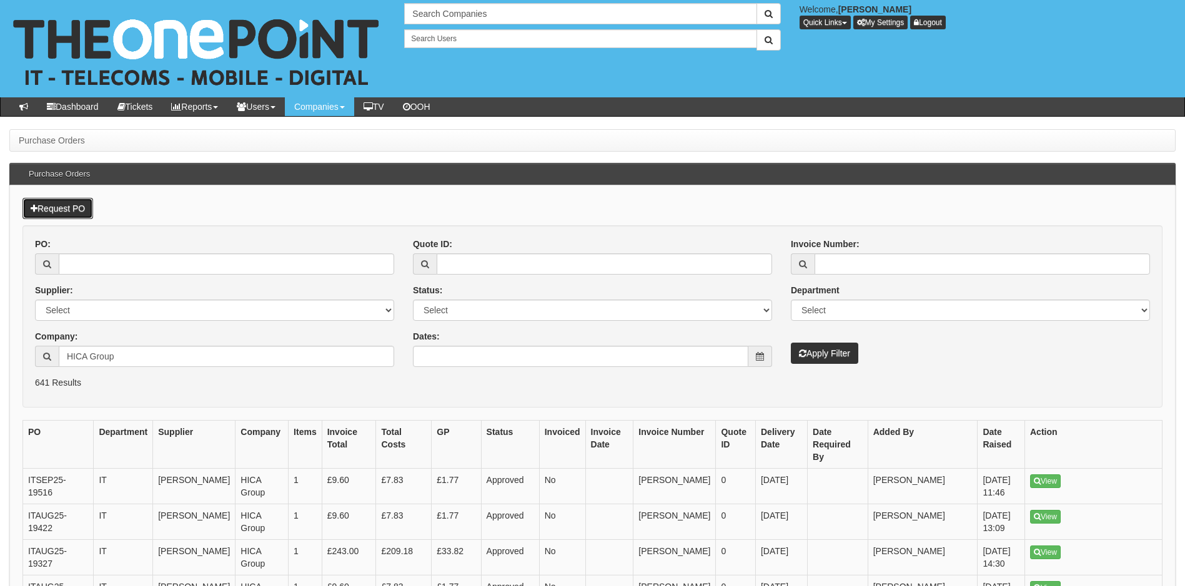
click at [67, 205] on link "Request PO" at bounding box center [57, 208] width 71 height 21
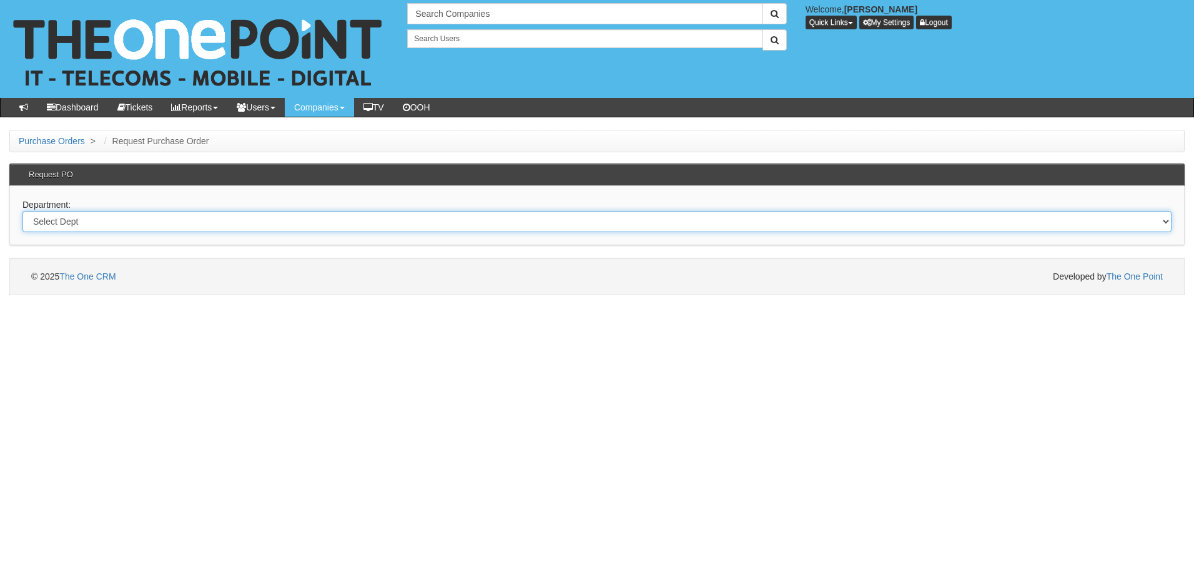
click at [107, 225] on select "Select Dept Digital Internal IT Mobiles Marketing Telecoms" at bounding box center [596, 221] width 1149 height 21
select select "?pipeID=&dept=MOB"
click at [22, 211] on select "Select Dept Digital Internal IT Mobiles Marketing Telecoms" at bounding box center [596, 221] width 1149 height 21
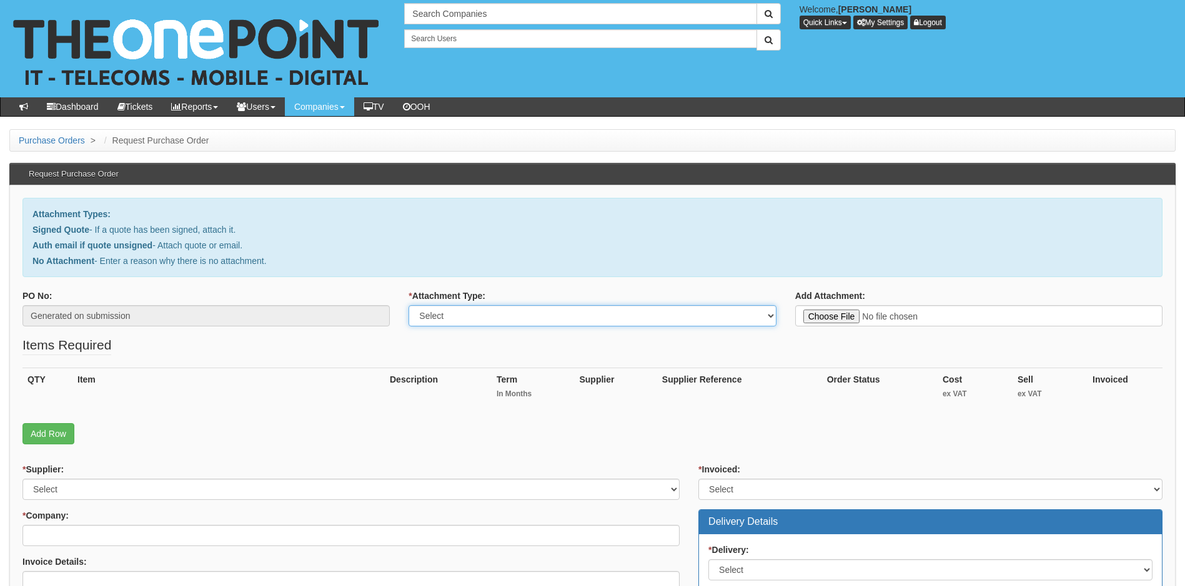
click at [516, 315] on select "Select Signed Quote Auth email with quote if unsigned No Attachment" at bounding box center [591, 315] width 367 height 21
select select "Signed Quote"
click at [408, 305] on select "Select Signed Quote Auth email with quote if unsigned No Attachment" at bounding box center [591, 315] width 367 height 21
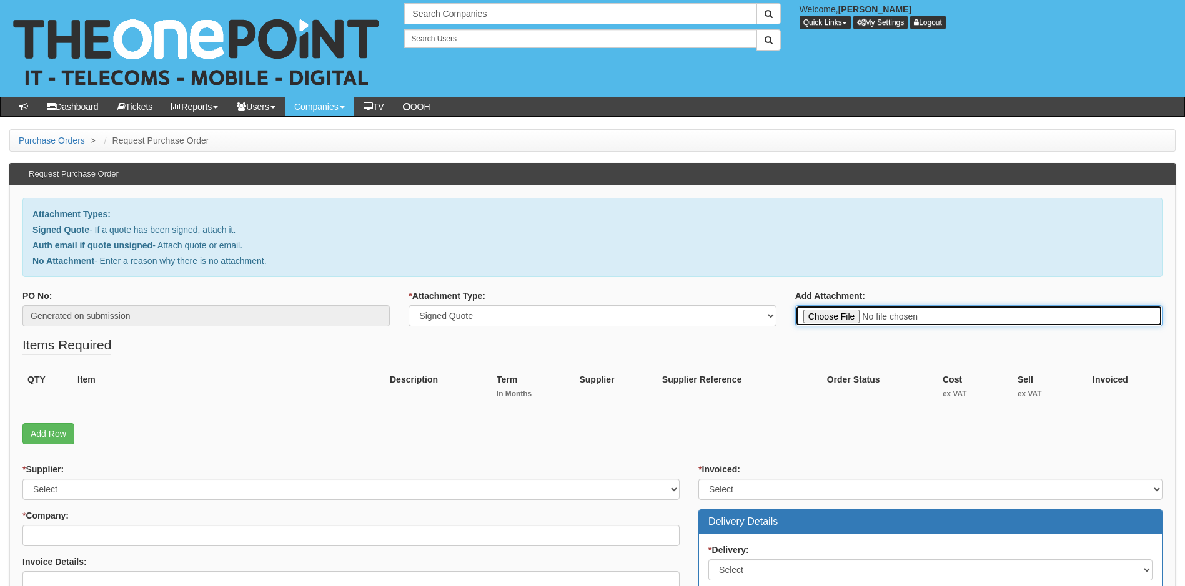
click at [842, 317] on input "Add Attachment:" at bounding box center [978, 315] width 367 height 21
type input "C:\fakepath\Sure Group - 2 x iPhone 17 Pro 256Gb Dark Blue.pdf"
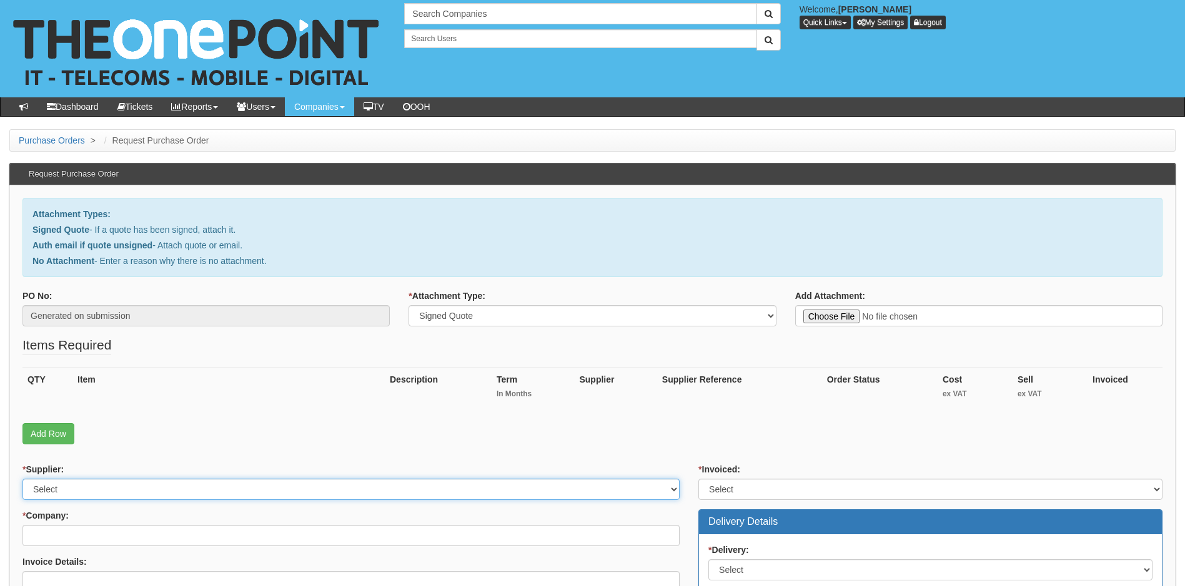
click at [169, 485] on select "Select 123 REG.co.uk 1Password 3 4Gon AA Jones Electric Ltd Abzorb Access Group…" at bounding box center [350, 489] width 657 height 21
select select "54"
click at [169, 485] on select "Select 123 REG.co.uk 1Password 3 4Gon AA Jones Electric Ltd Abzorb Access Group…" at bounding box center [350, 489] width 657 height 21
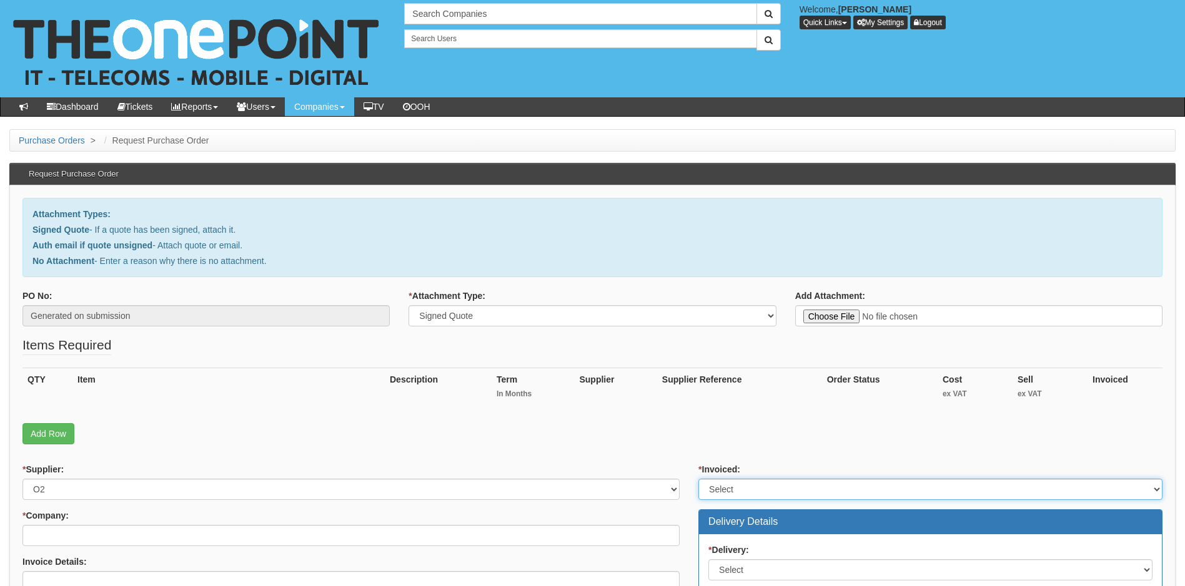
click at [759, 488] on select "Select Yes No N/A STB (part of order)" at bounding box center [930, 489] width 464 height 21
select select "1"
click at [698, 479] on select "Select Yes No N/A STB (part of order)" at bounding box center [930, 489] width 464 height 21
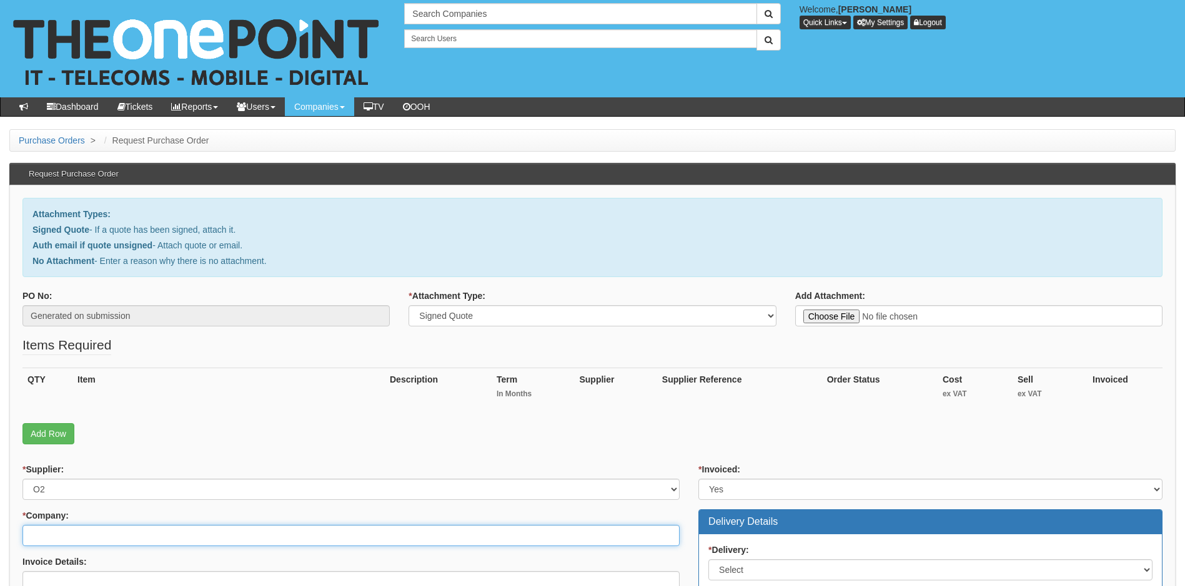
click at [282, 541] on input "* Company:" at bounding box center [350, 535] width 657 height 21
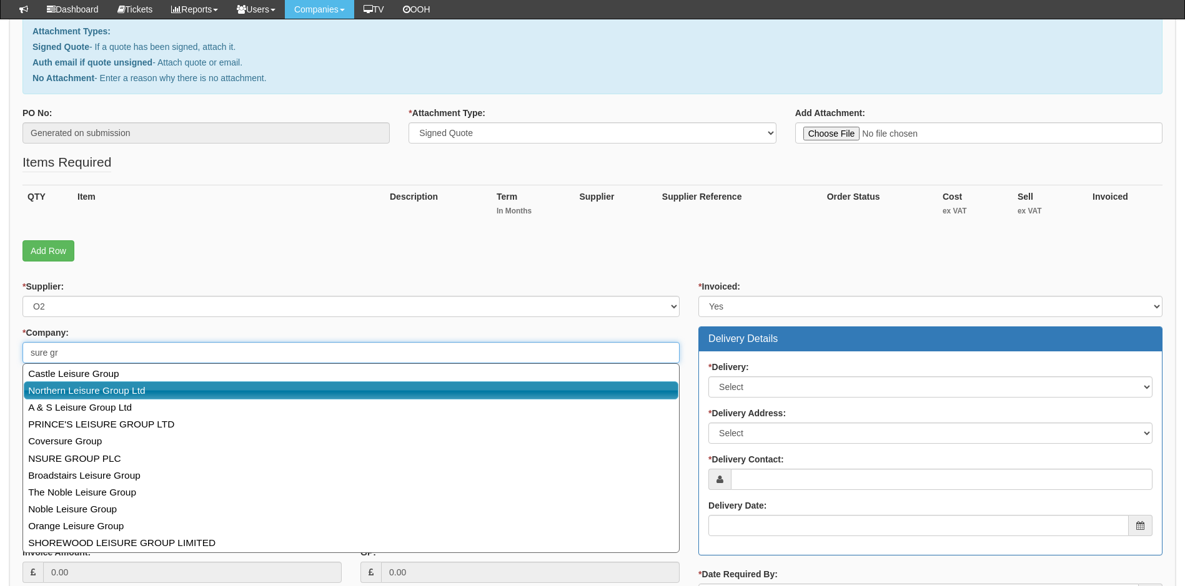
scroll to position [170, 0]
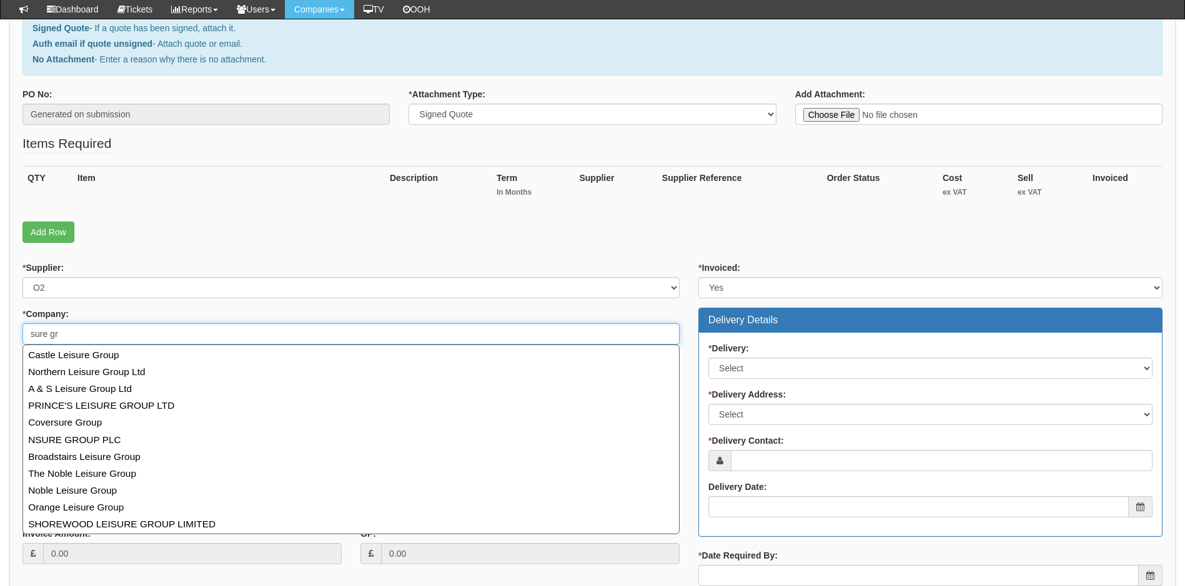
drag, startPoint x: 68, startPoint y: 339, endPoint x: 57, endPoint y: 338, distance: 10.7
click at [57, 338] on input "sure gr" at bounding box center [350, 333] width 657 height 21
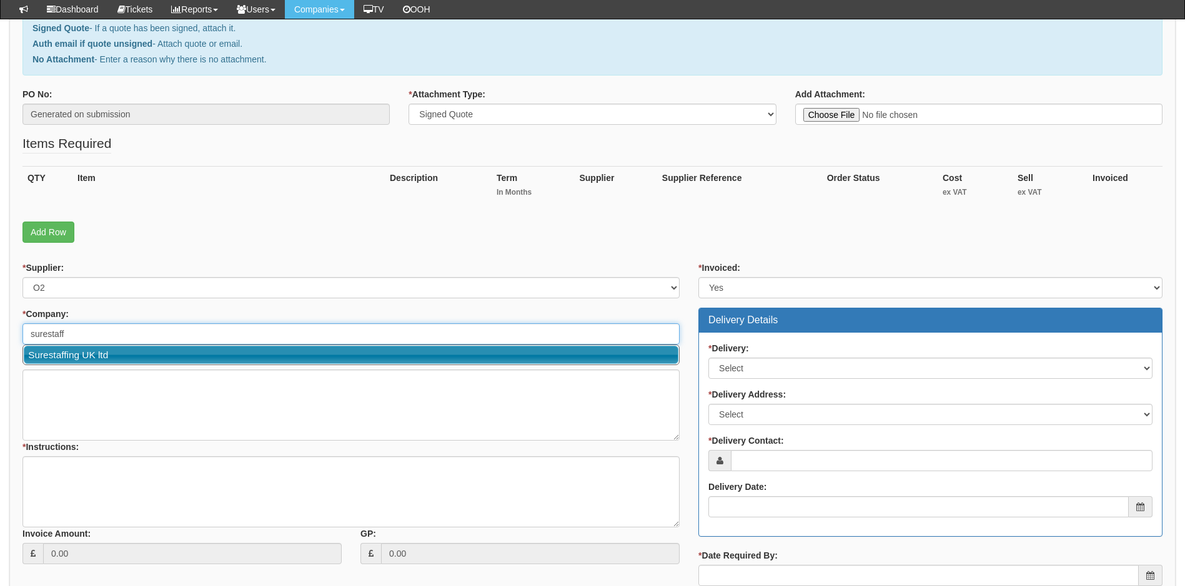
click at [92, 353] on link "Surestaffing UK ltd" at bounding box center [351, 355] width 654 height 18
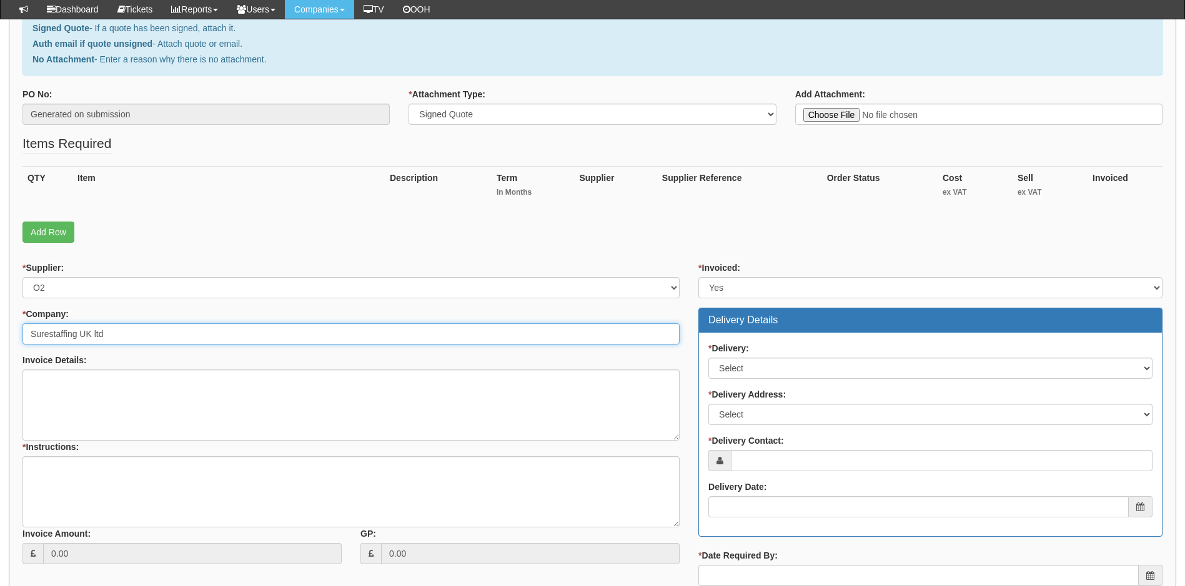
type input "Surestaffing UK ltd"
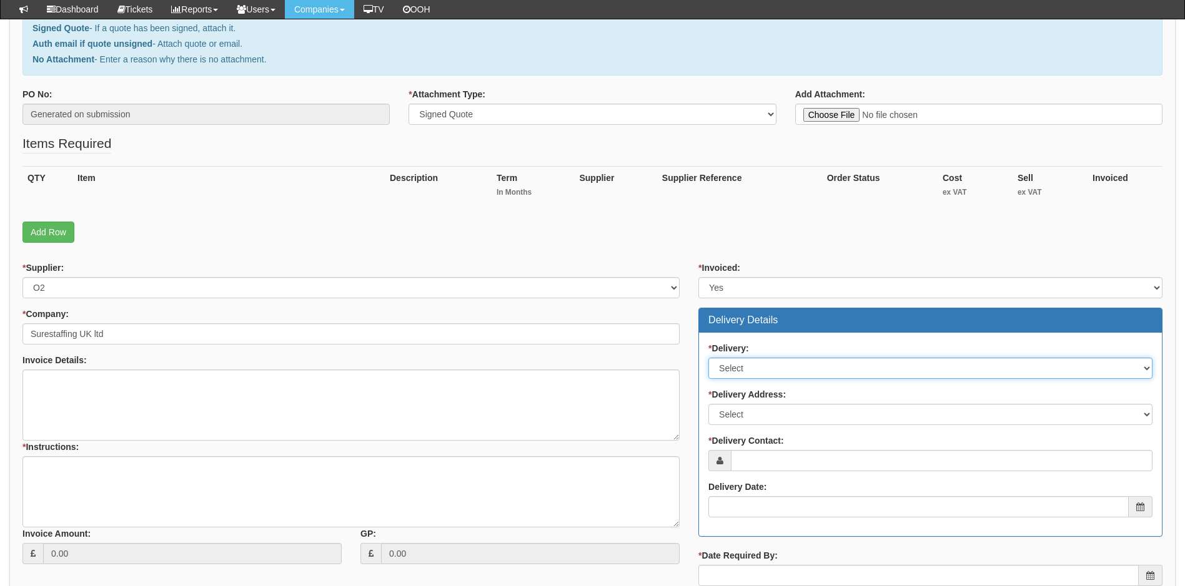
click at [746, 367] on select "Select No Not Applicable Yes" at bounding box center [930, 368] width 444 height 21
select select "1"
click at [708, 358] on select "Select No Not Applicable Yes" at bounding box center [930, 368] width 444 height 21
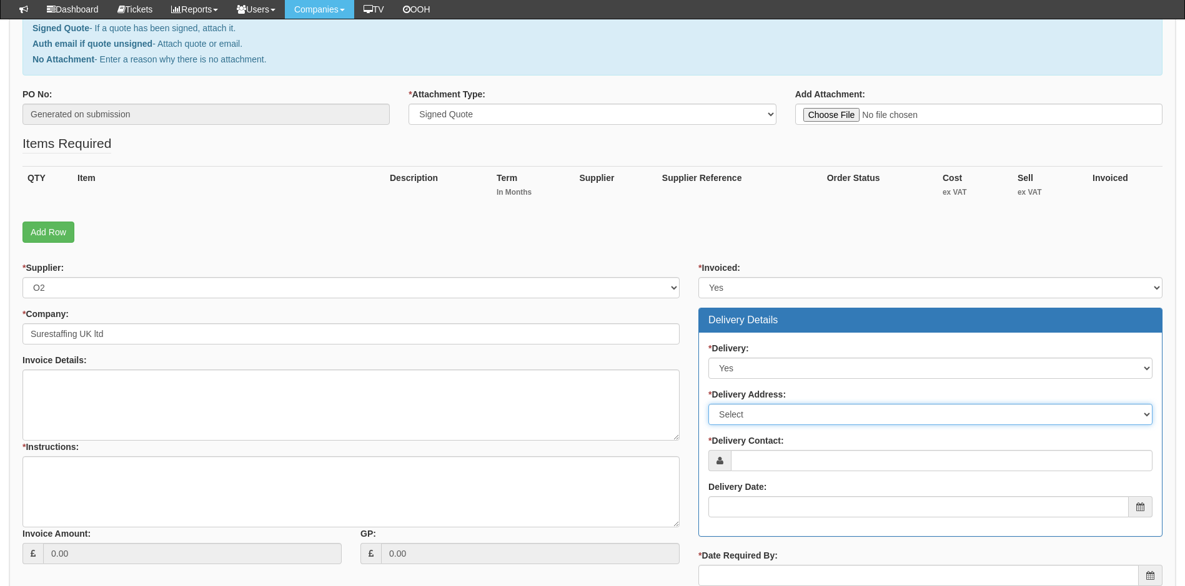
click at [772, 412] on select "Select Not Applicable Main Address - HU3 2AA Other" at bounding box center [930, 414] width 444 height 21
select select "company_main_address"
click at [708, 404] on select "Select Not Applicable Main Address - HU3 2AA Other" at bounding box center [930, 414] width 444 height 21
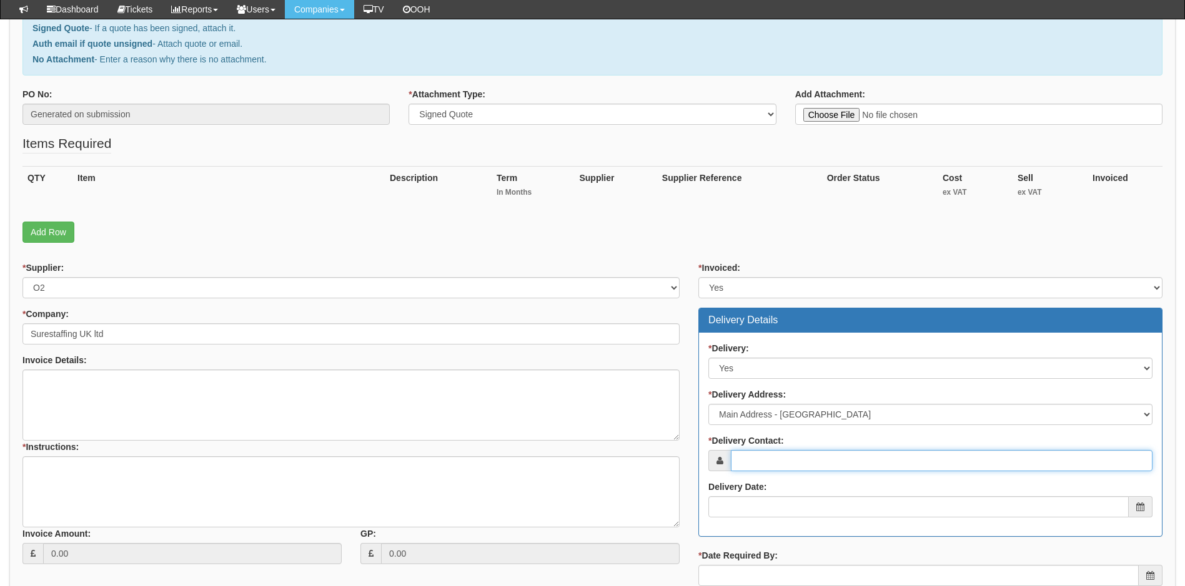
click at [802, 461] on input "* Delivery Contact:" at bounding box center [942, 460] width 422 height 21
click at [791, 464] on input "* Delivery Contact:" at bounding box center [942, 460] width 422 height 21
paste input "[PERSON_NAME][EMAIL_ADDRESS][PERSON_NAME][DOMAIN_NAME]"
type input "[PERSON_NAME][EMAIL_ADDRESS][PERSON_NAME][DOMAIN_NAME]"
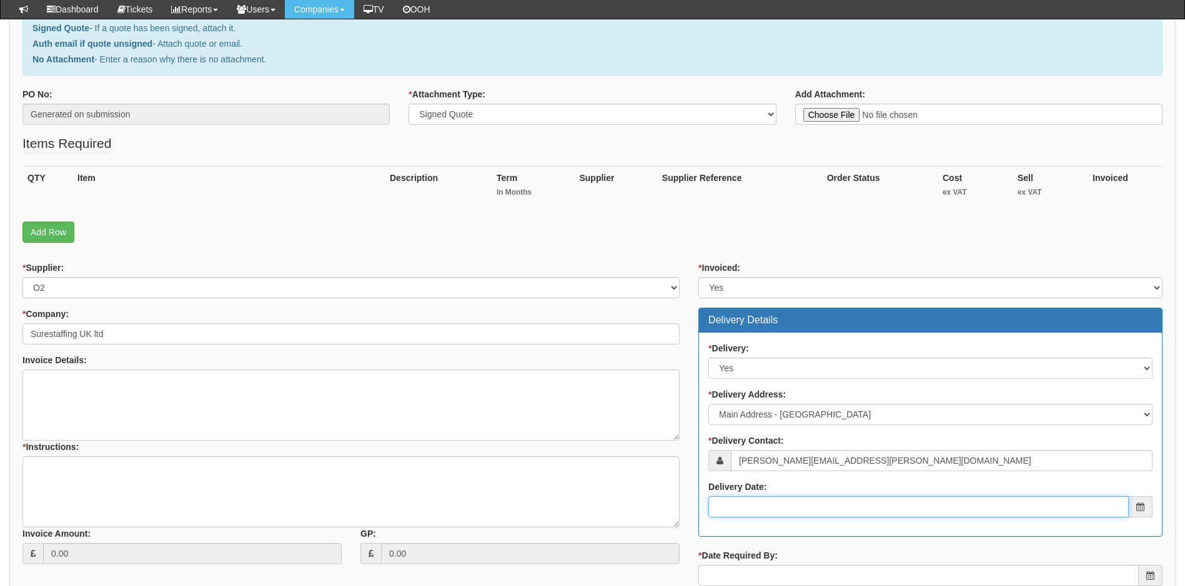
click at [779, 506] on input "Delivery Date:" at bounding box center [918, 506] width 420 height 21
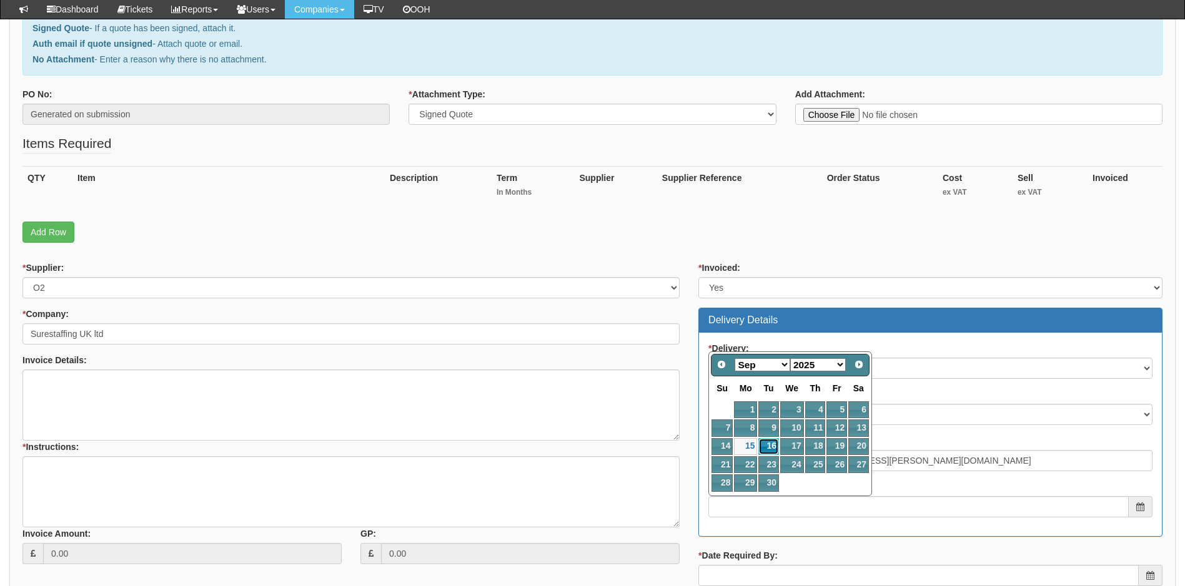
click at [772, 445] on link "16" at bounding box center [768, 446] width 20 height 17
type input "2025-09-16"
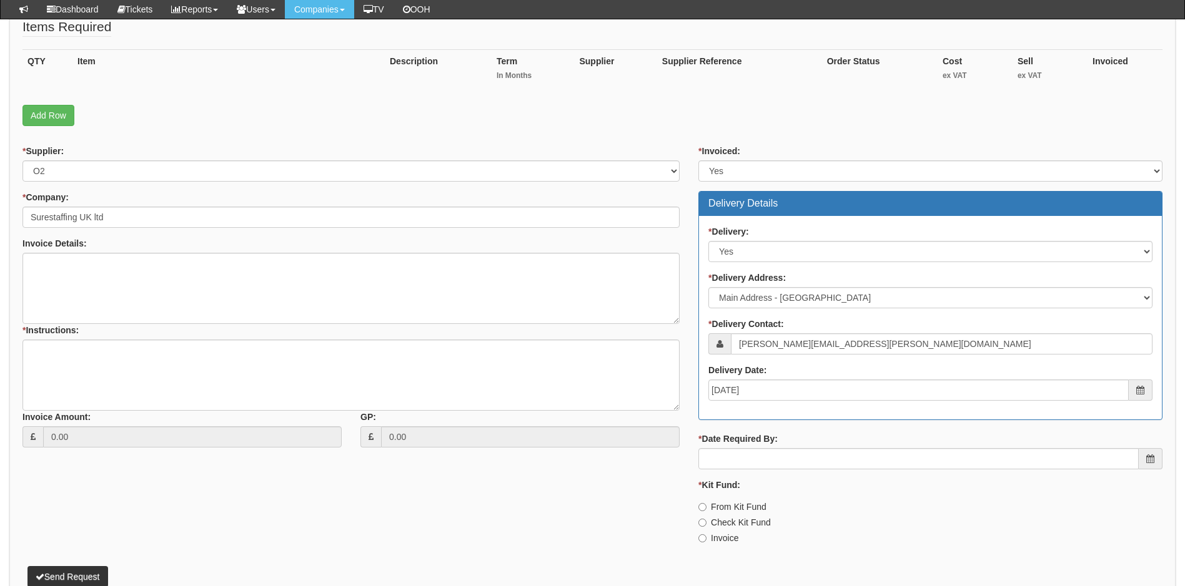
scroll to position [295, 0]
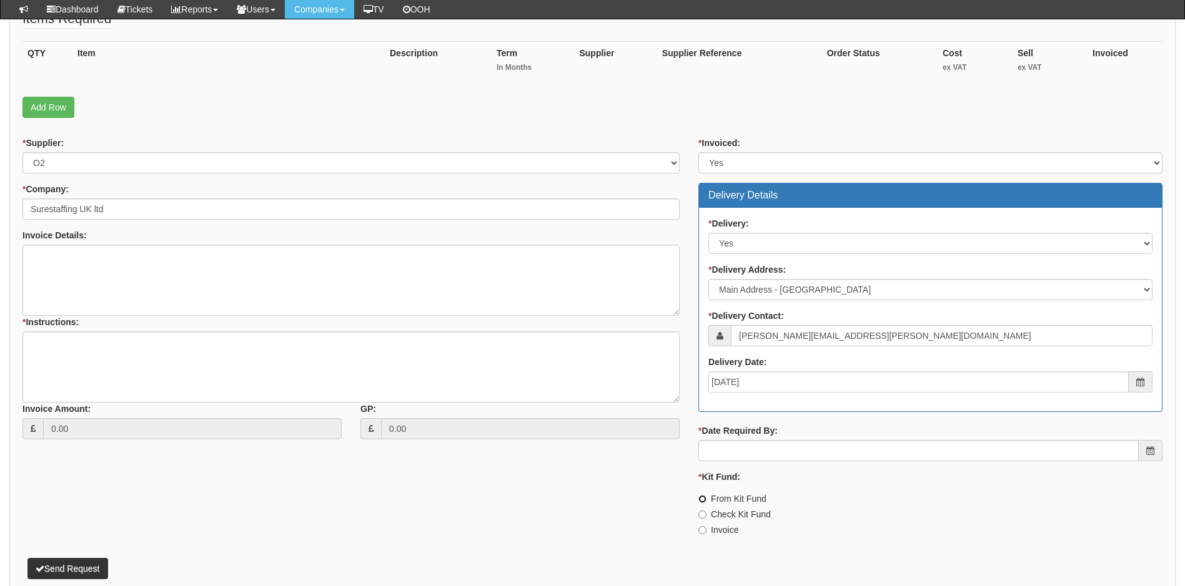
click at [701, 498] on input "From Kit Fund" at bounding box center [702, 499] width 8 height 8
radio input "true"
click at [702, 530] on input "Invoice" at bounding box center [702, 530] width 8 height 8
radio input "true"
click at [704, 497] on input "From Kit Fund" at bounding box center [702, 499] width 8 height 8
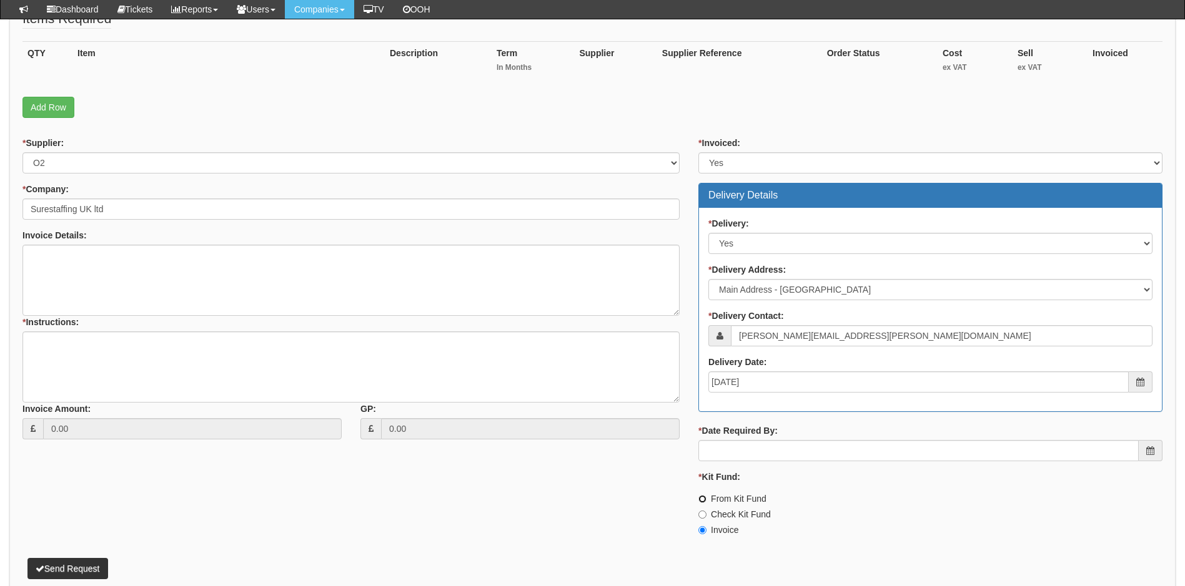
radio input "true"
click at [769, 454] on input "* Date Required By:" at bounding box center [918, 450] width 440 height 21
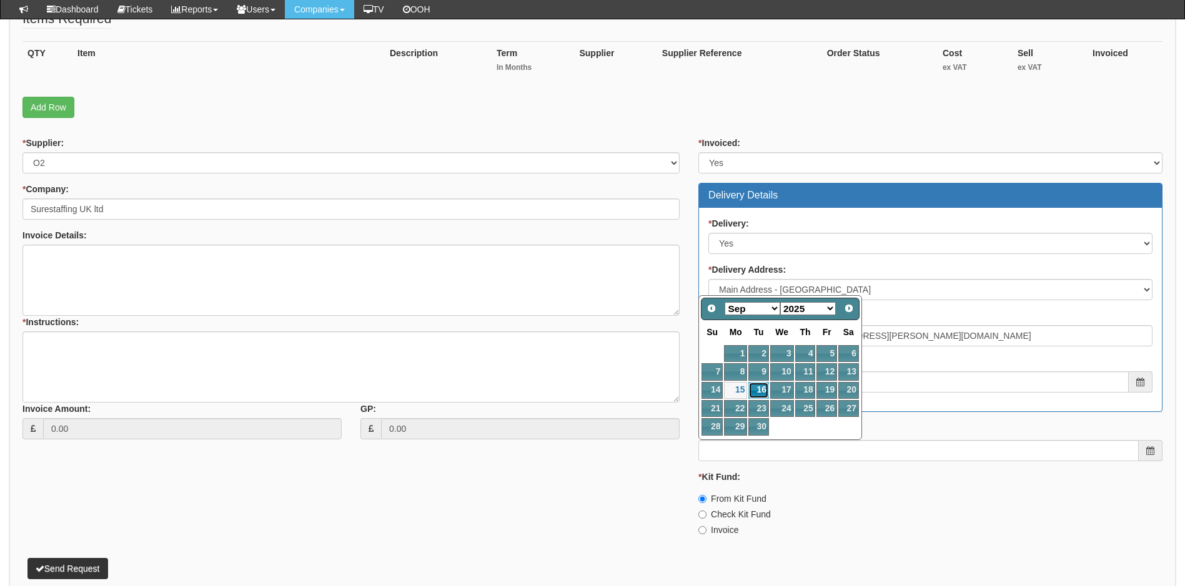
click at [762, 393] on link "16" at bounding box center [758, 390] width 20 height 17
type input "2025-09-16"
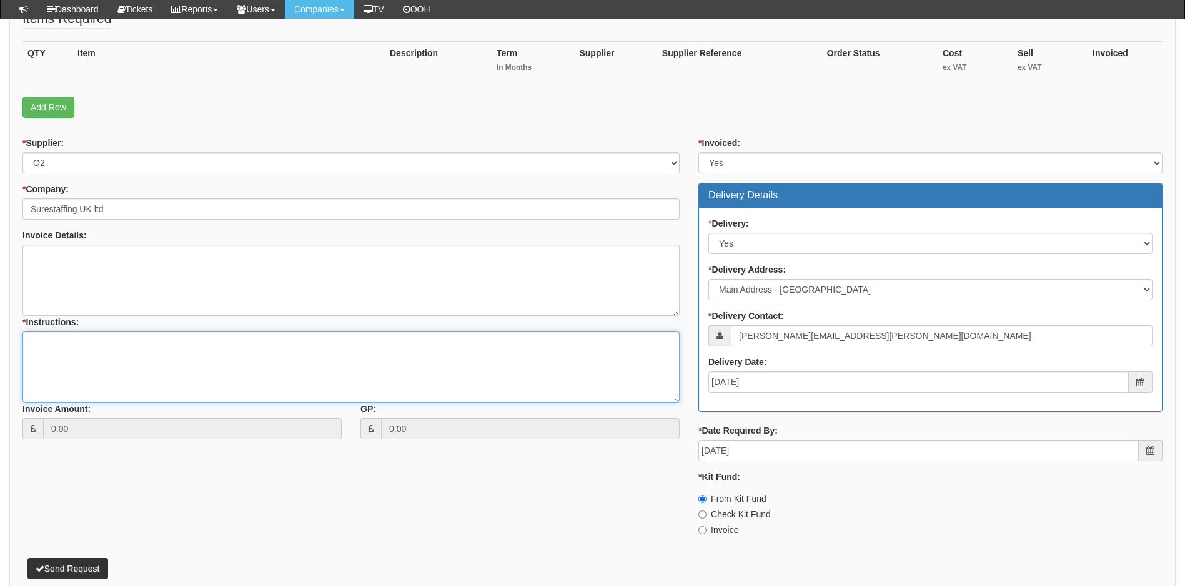
click at [63, 343] on textarea "* Instructions:" at bounding box center [350, 367] width 657 height 71
click at [49, 100] on link "Add Row" at bounding box center [48, 107] width 52 height 21
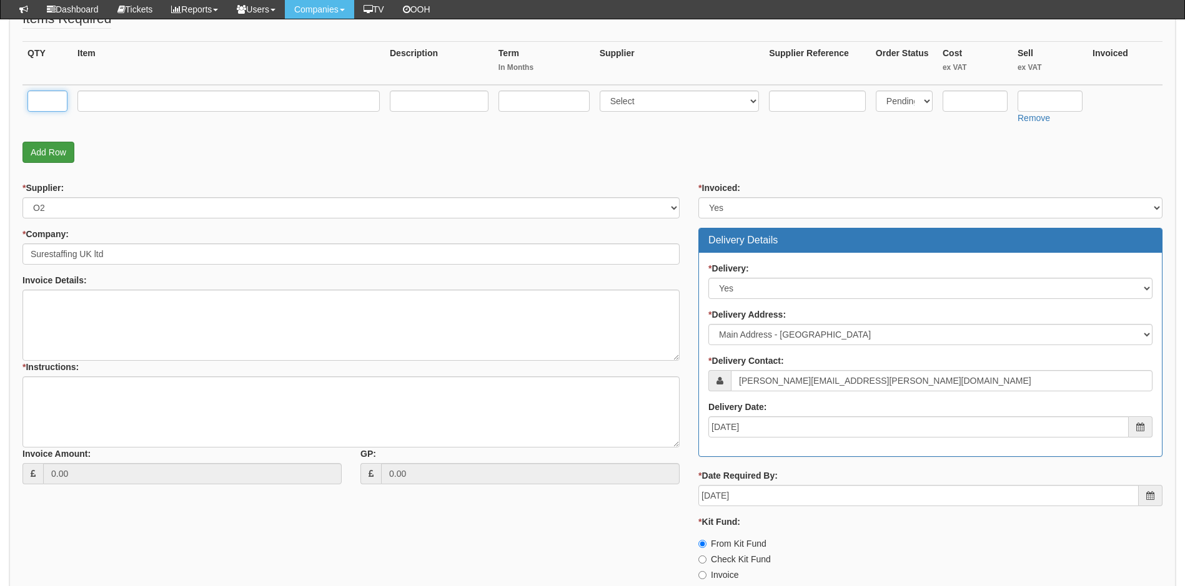
click at [49, 100] on input "text" at bounding box center [47, 101] width 40 height 21
type input "2"
click at [106, 101] on input "text" at bounding box center [228, 101] width 302 height 21
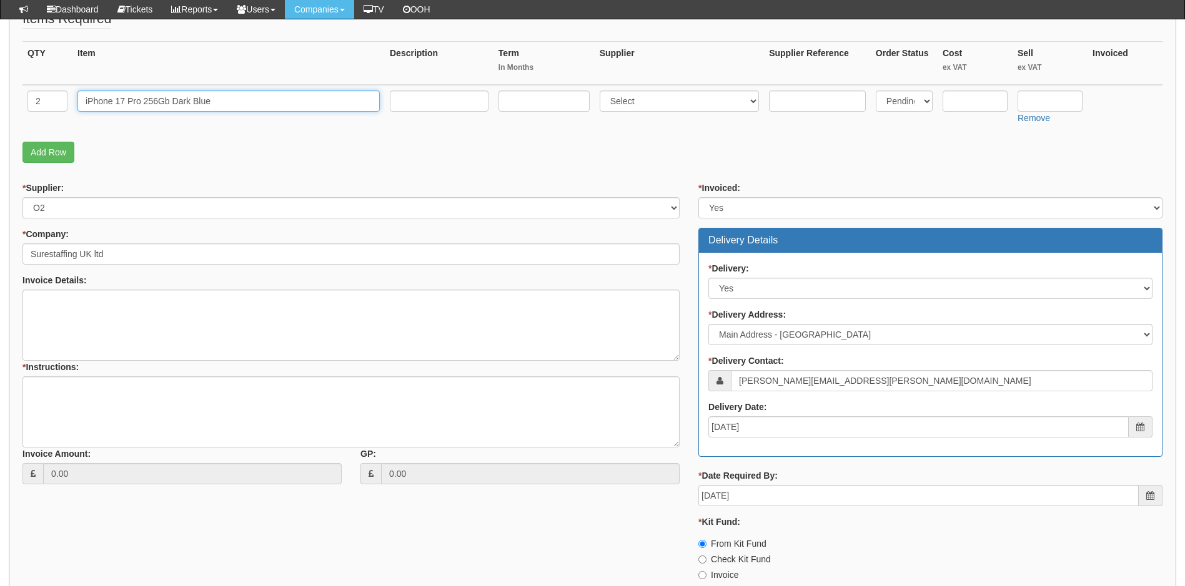
type input "iPhone 17 Pro 256Gb Dark Blue"
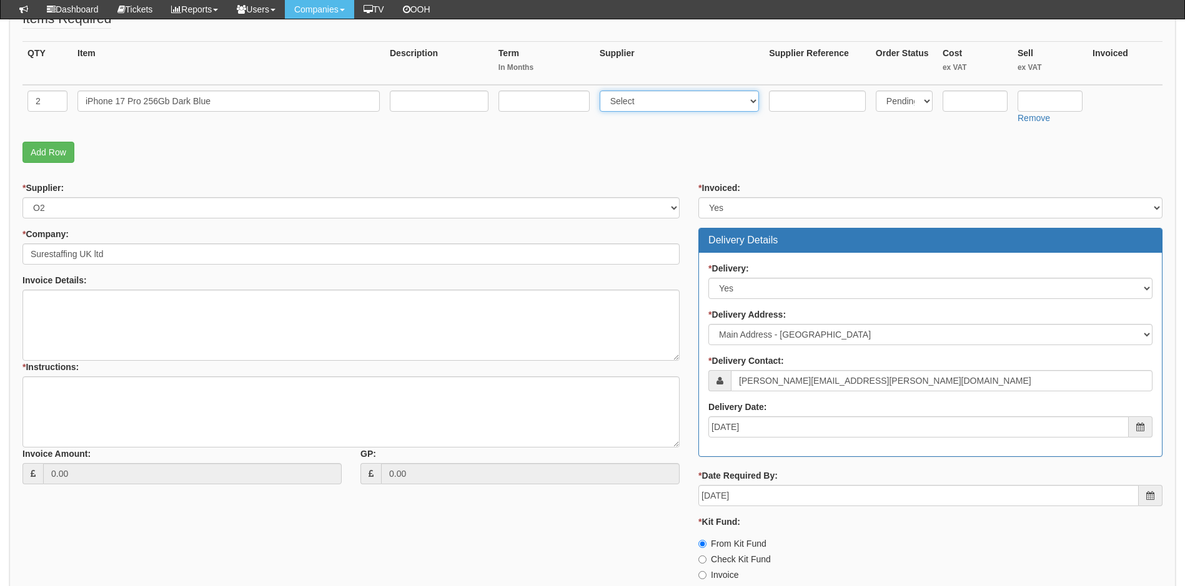
click at [677, 102] on select "Select 123 REG.co.uk 1Password 3 4Gon AA Jones Electric Ltd Abzorb Access Group…" at bounding box center [680, 101] width 160 height 21
select select "54"
click at [602, 91] on select "Select 123 REG.co.uk 1Password 3 4Gon AA Jones Electric Ltd Abzorb Access Group…" at bounding box center [680, 101] width 160 height 21
click at [1038, 100] on input "text" at bounding box center [1049, 101] width 65 height 21
type input "995"
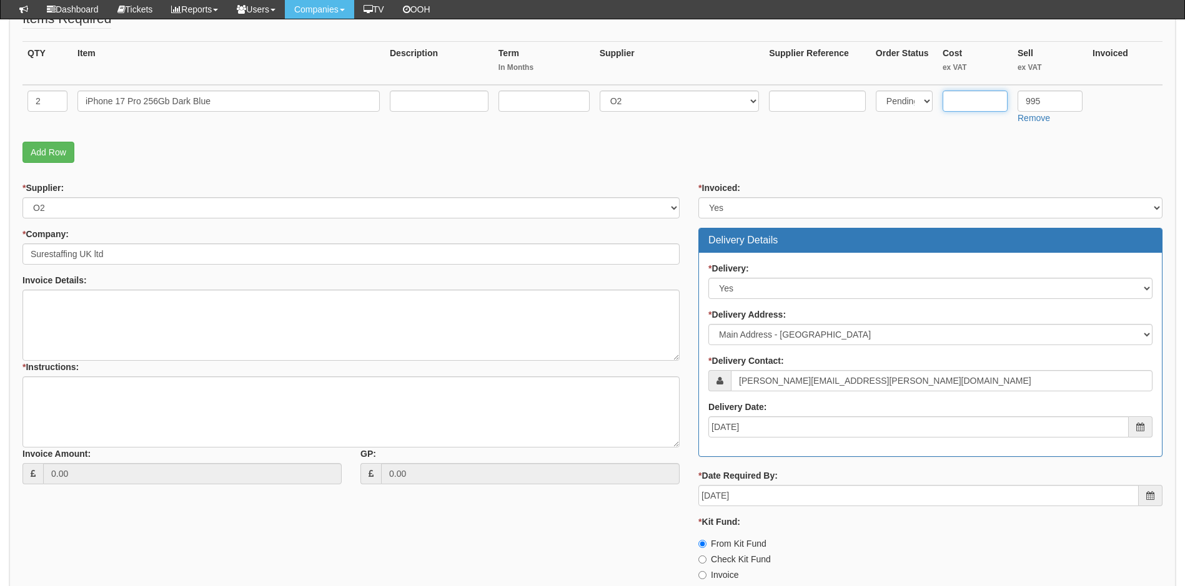
click at [982, 102] on input "text" at bounding box center [974, 101] width 65 height 21
type input "974.43"
click at [63, 153] on link "Add Row" at bounding box center [48, 152] width 52 height 21
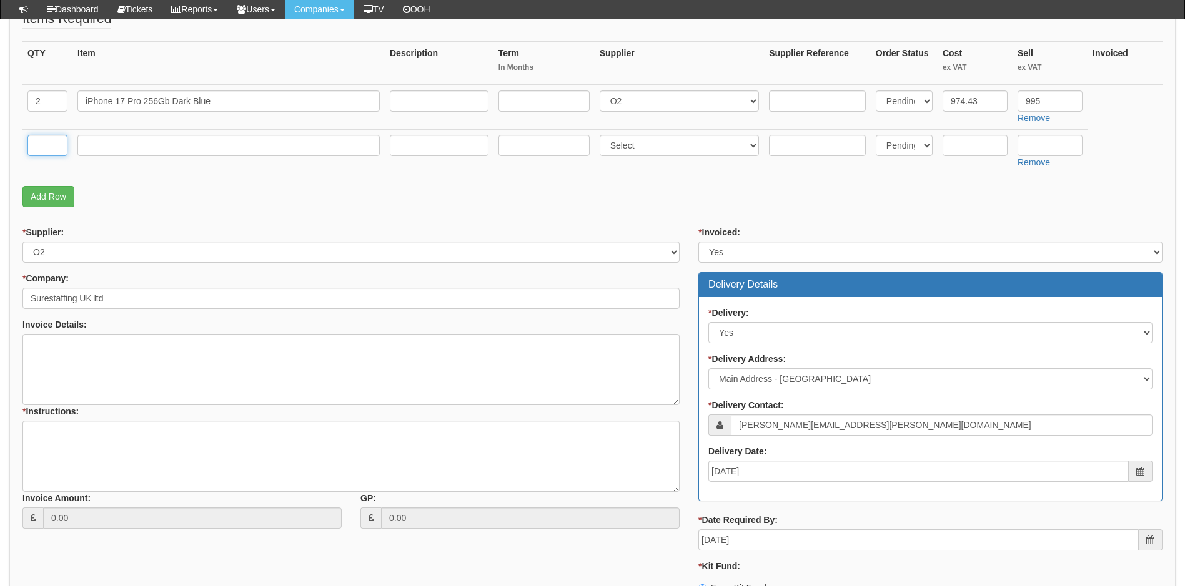
click at [44, 145] on input "text" at bounding box center [47, 145] width 40 height 21
type input "1"
click at [124, 147] on input "text" at bounding box center [228, 145] width 302 height 21
type input "d"
type input "Delivery"
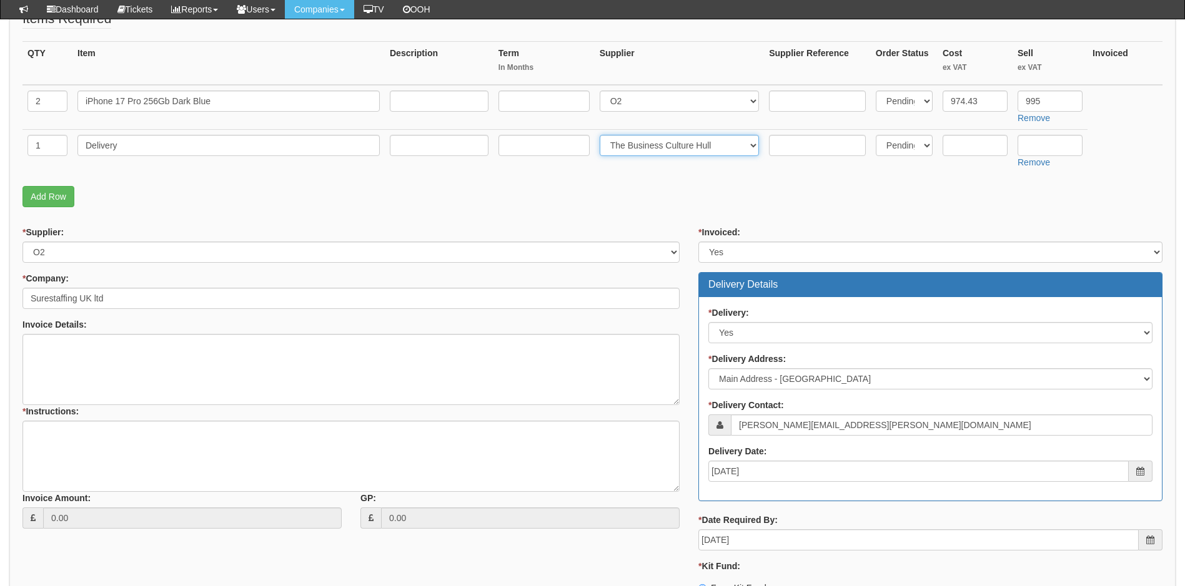
select select "81"
type input "6.50"
type input "12.50"
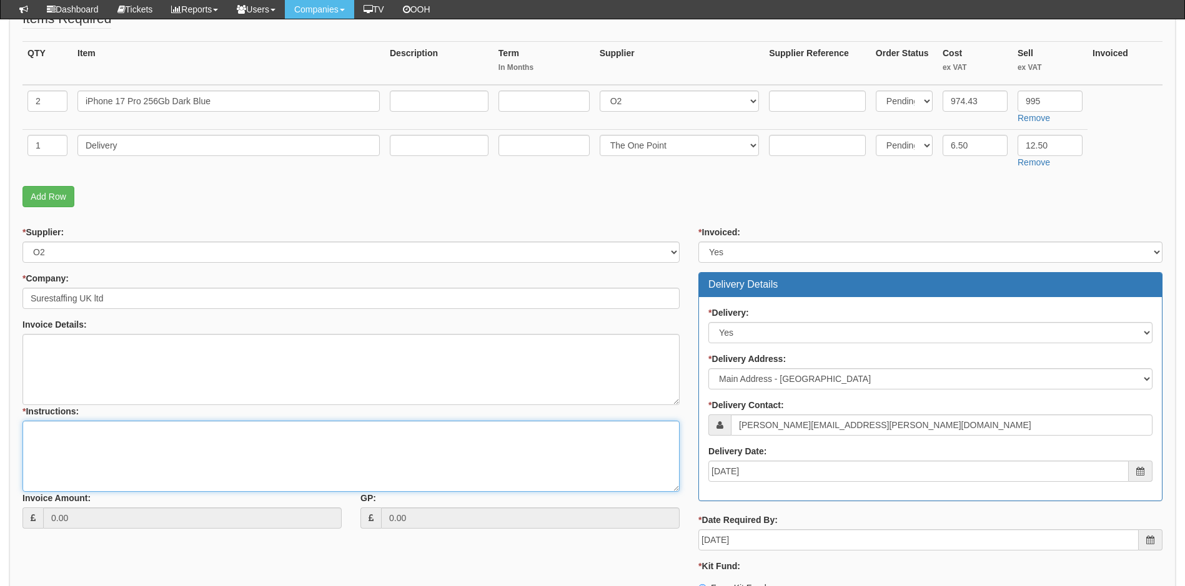
click at [56, 432] on textarea "* Instructions:" at bounding box center [350, 456] width 657 height 71
click at [355, 446] on textarea "Payment to be taken from kit fund balance. Ideally Will would like a silver and…" at bounding box center [350, 456] width 657 height 71
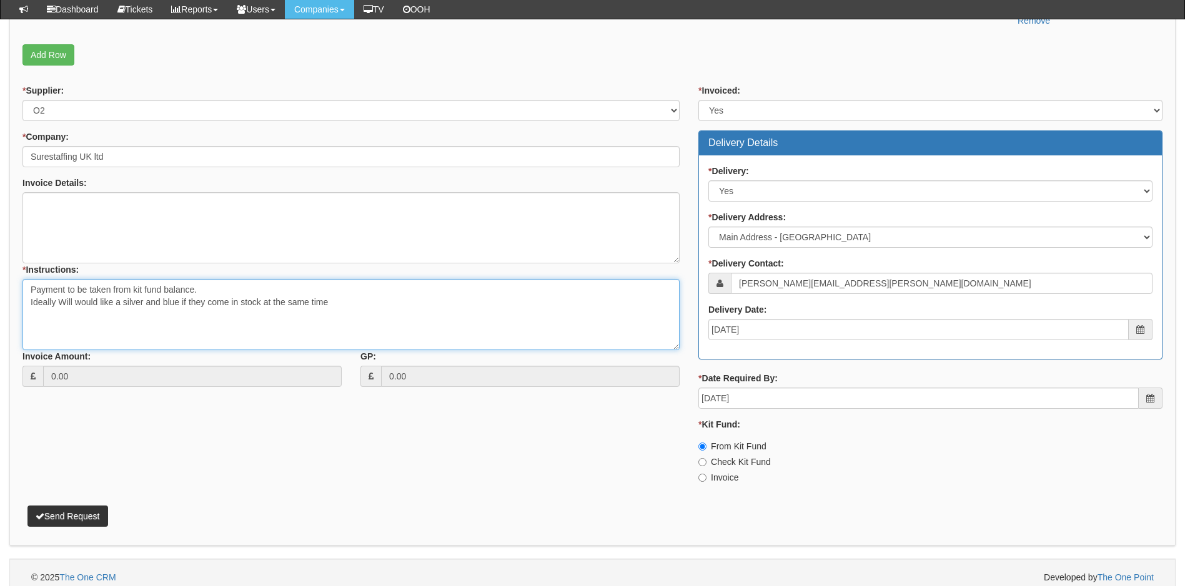
scroll to position [447, 0]
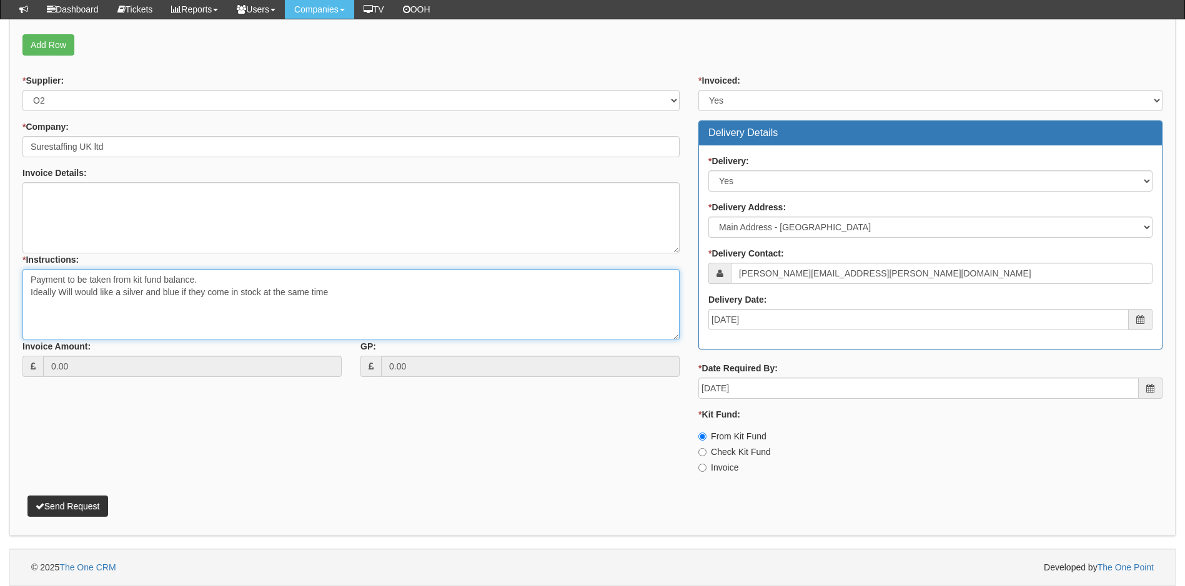
type textarea "Payment to be taken from kit fund balance. Ideally Will would like a silver and…"
click at [79, 506] on button "Send Request" at bounding box center [67, 506] width 81 height 21
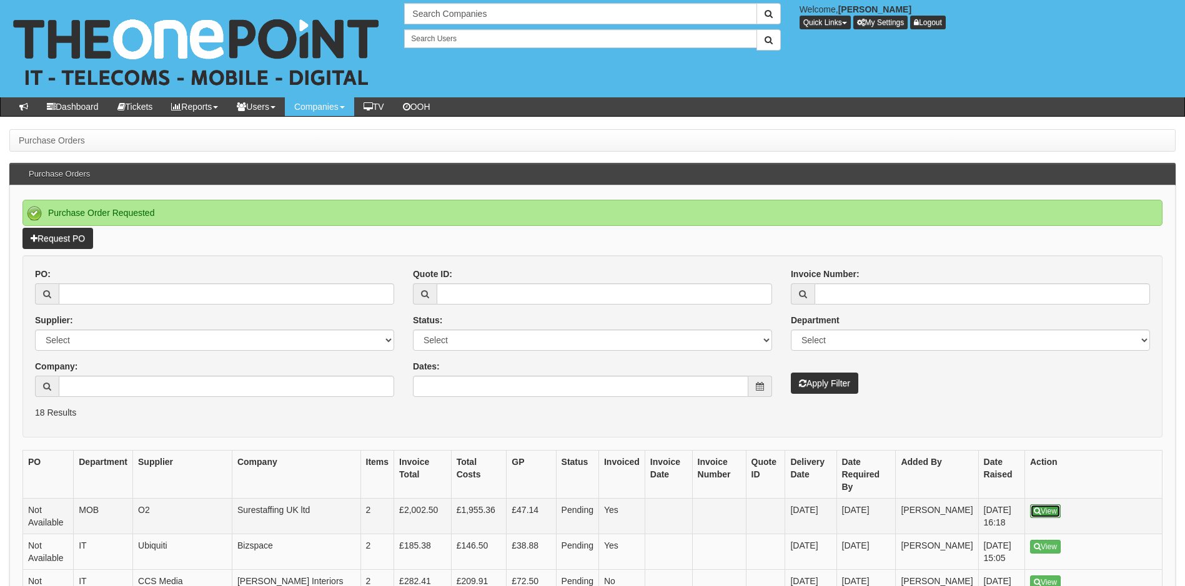
click at [1044, 505] on link "View" at bounding box center [1045, 512] width 31 height 14
